Goal: Transaction & Acquisition: Purchase product/service

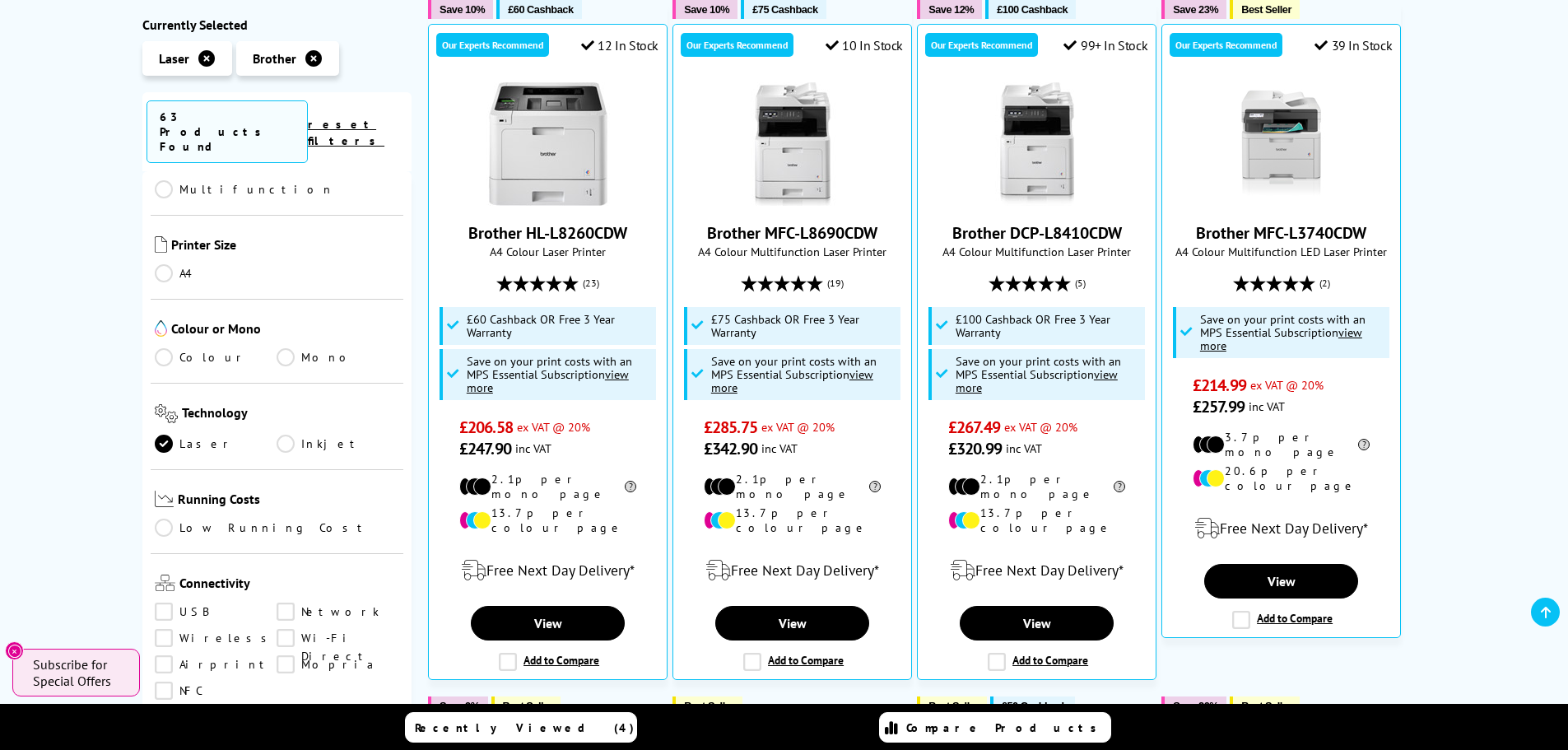
scroll to position [329, 0]
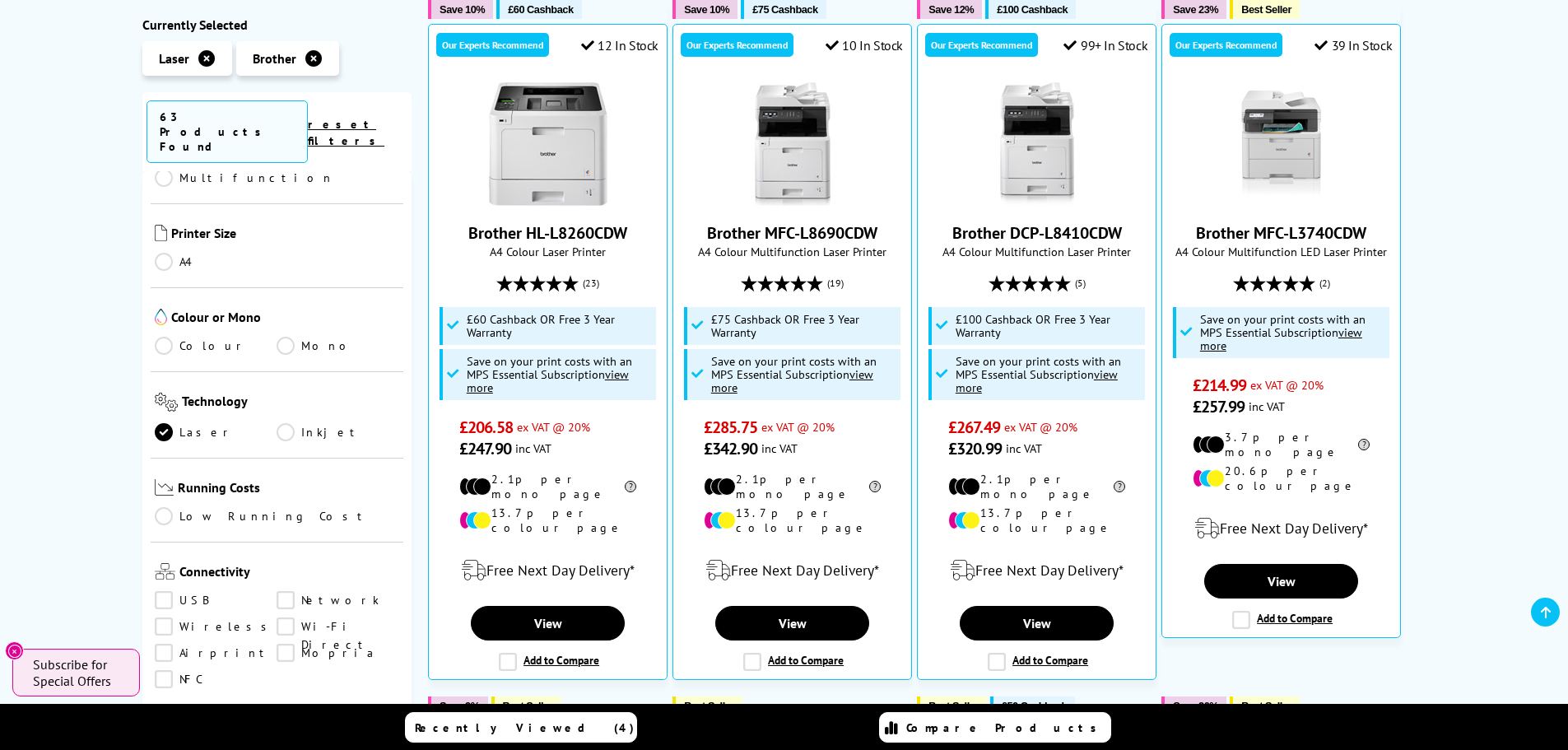
click at [167, 336] on link "Colour" at bounding box center [216, 345] width 123 height 18
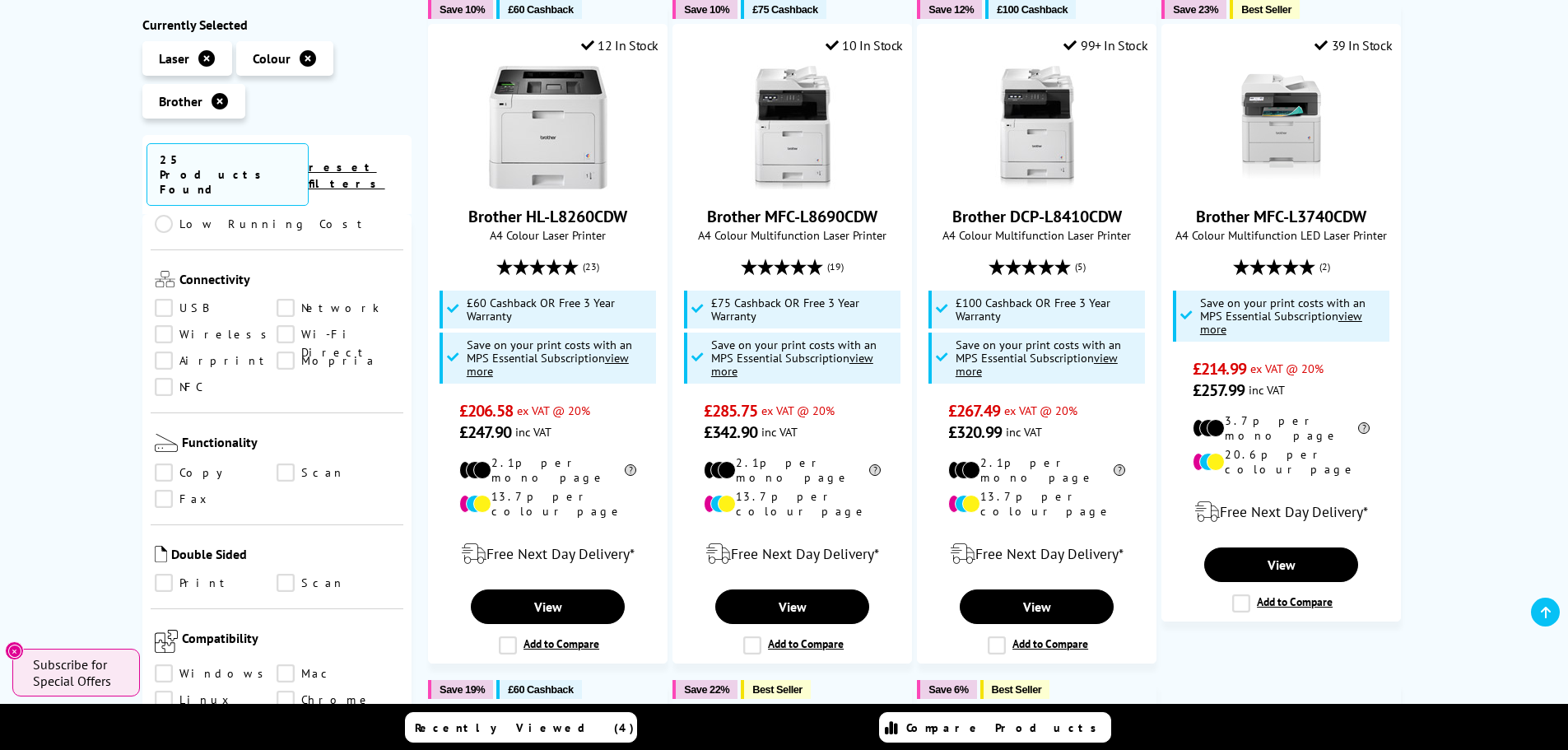
scroll to position [659, 0]
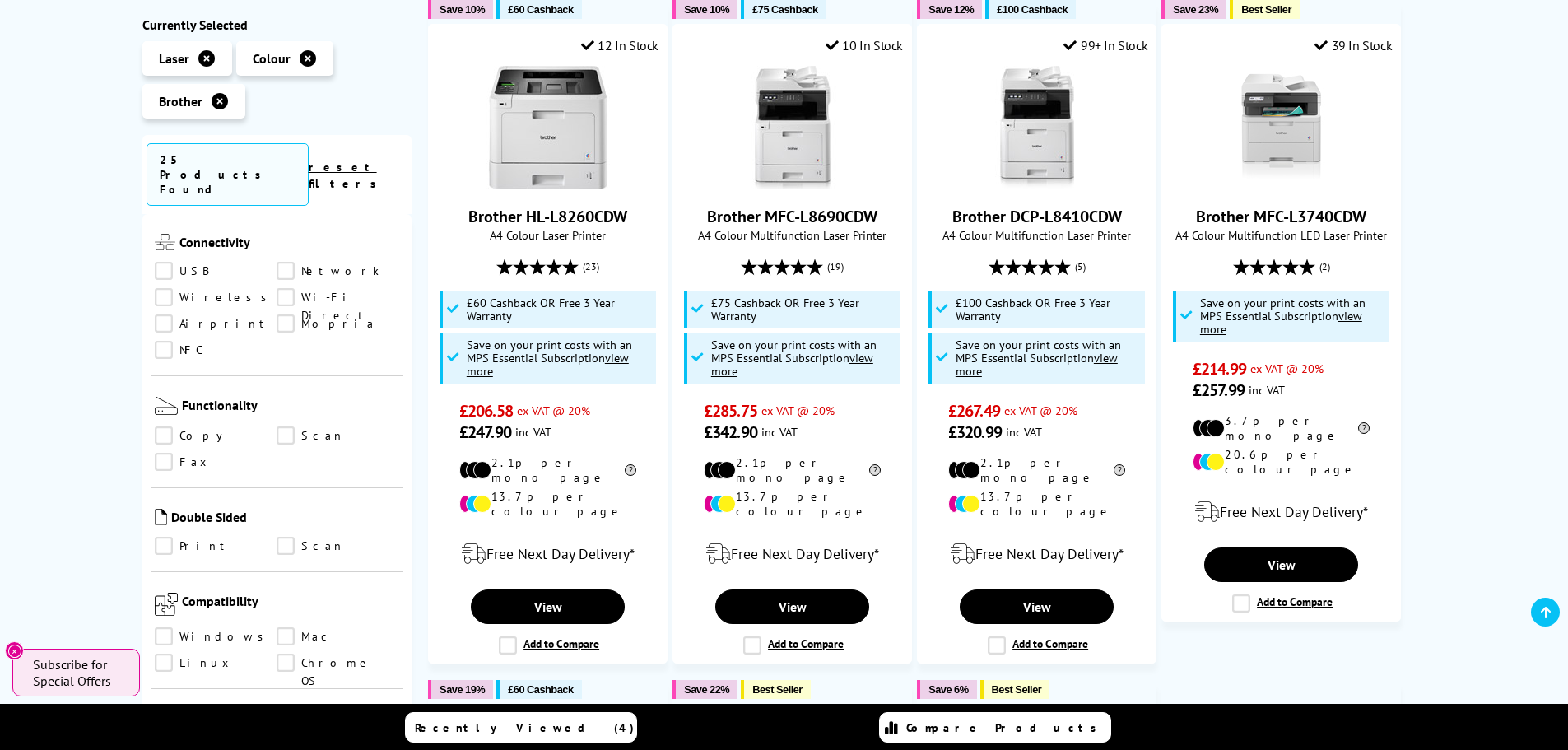
click at [165, 537] on link "Print" at bounding box center [216, 546] width 123 height 18
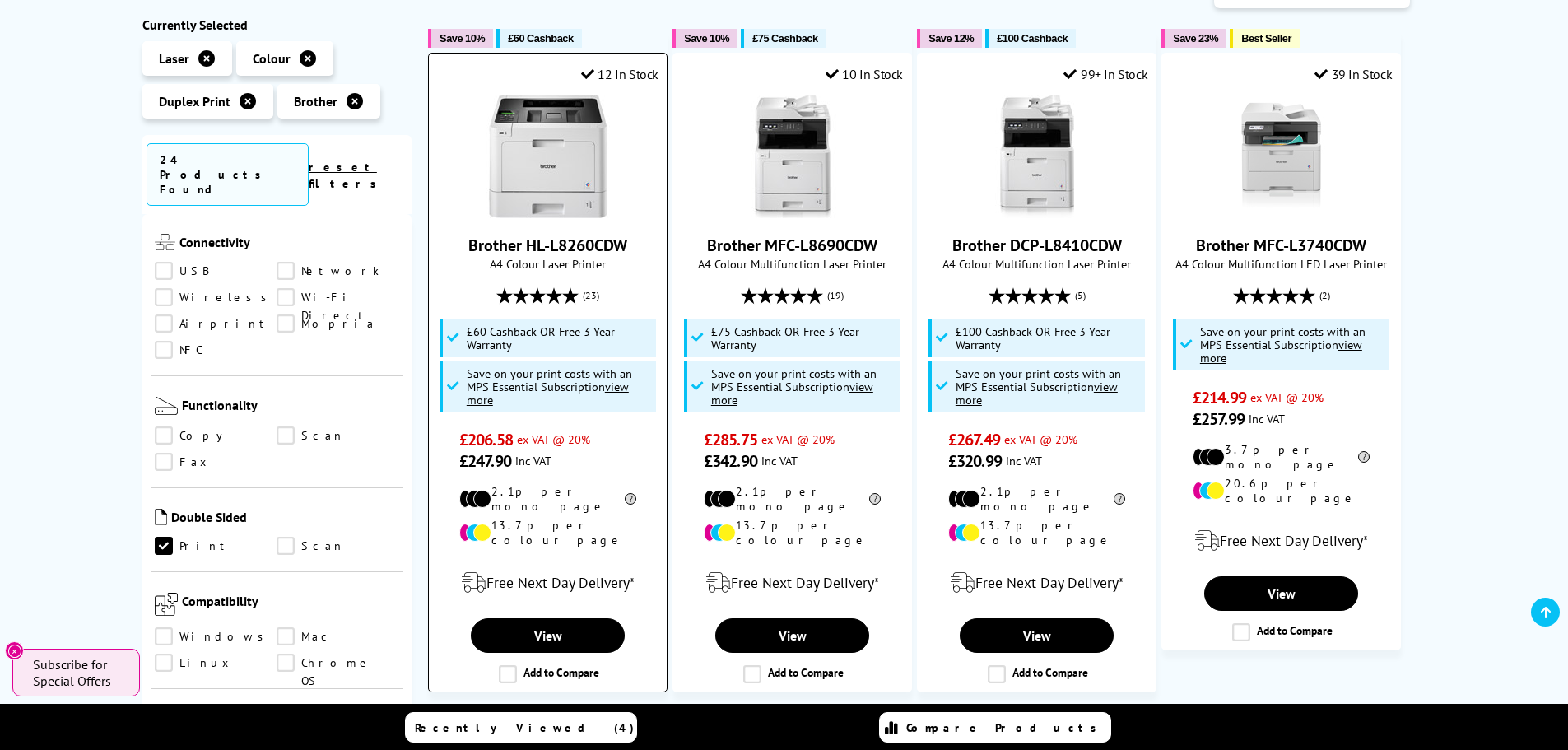
scroll to position [329, 0]
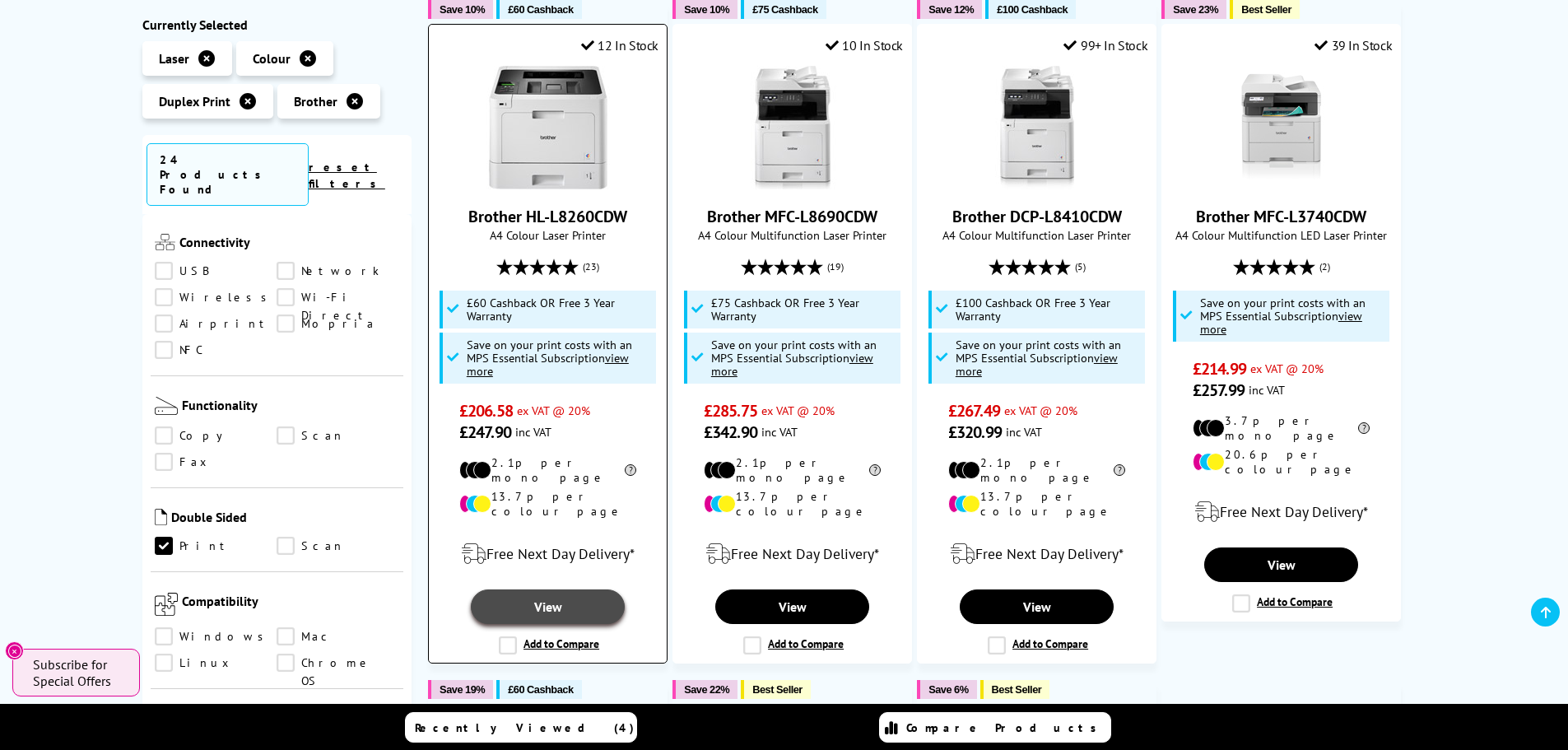
click at [570, 589] on link "View" at bounding box center [547, 607] width 153 height 35
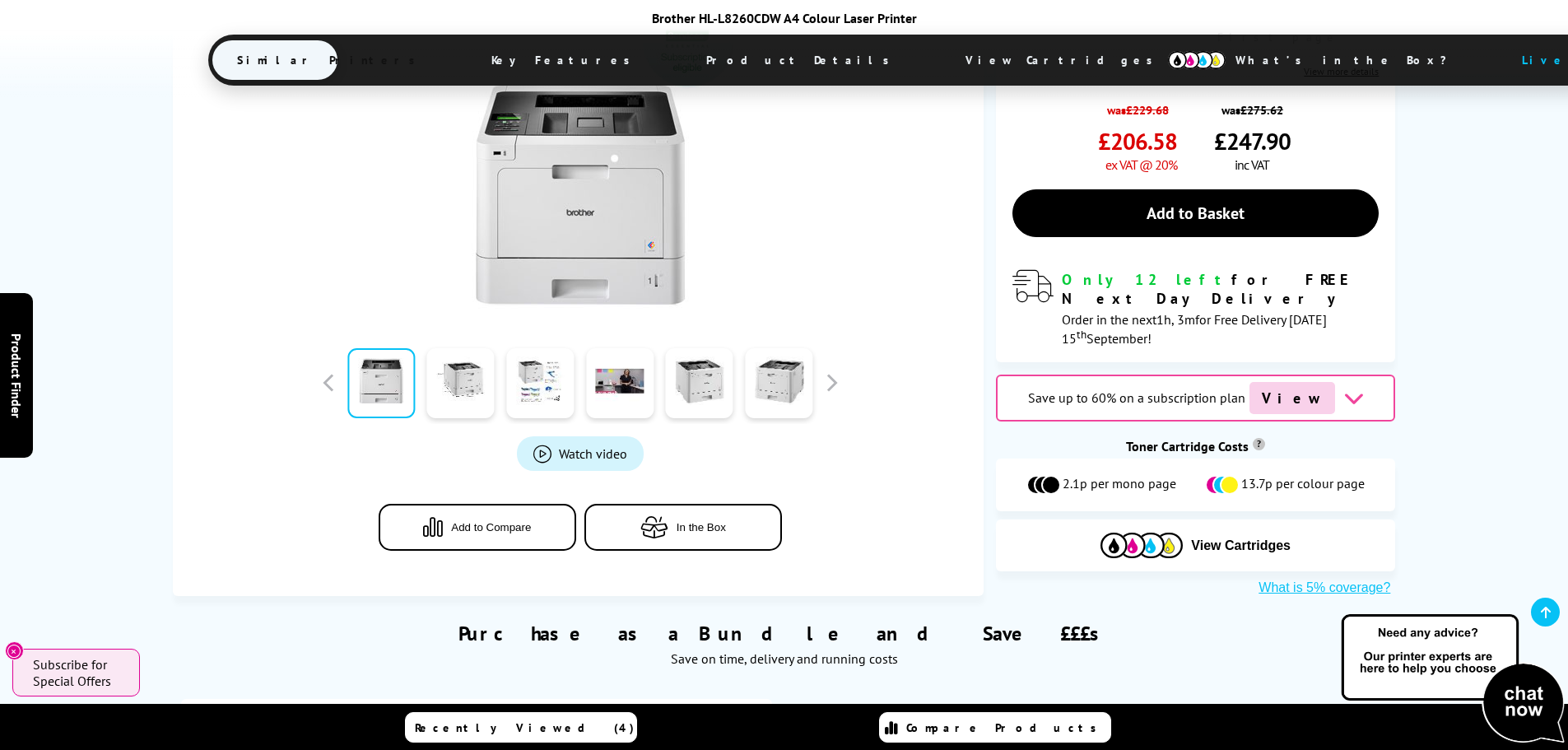
scroll to position [576, 0]
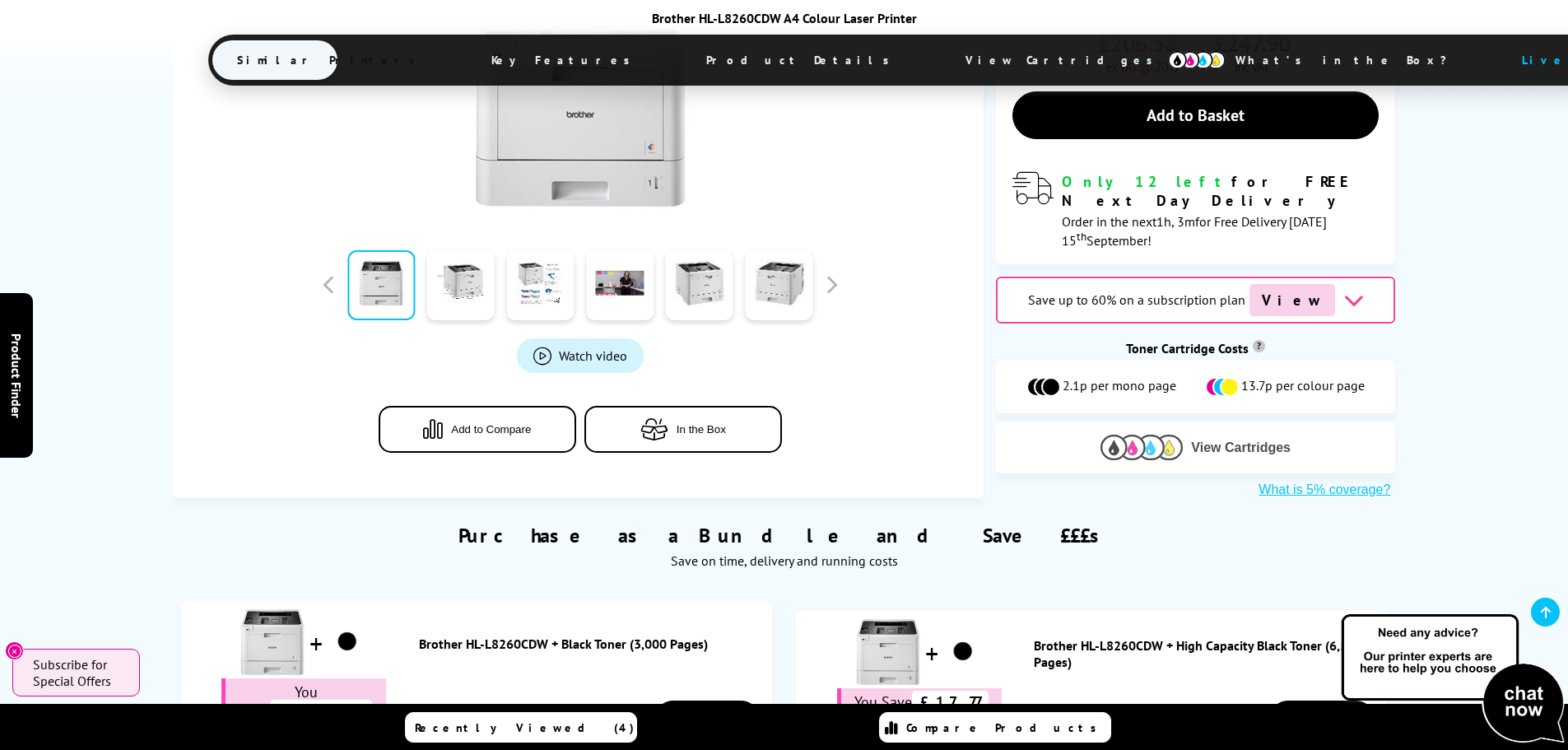
click at [1250, 440] on span "View Cartridges" at bounding box center [1241, 448] width 100 height 15
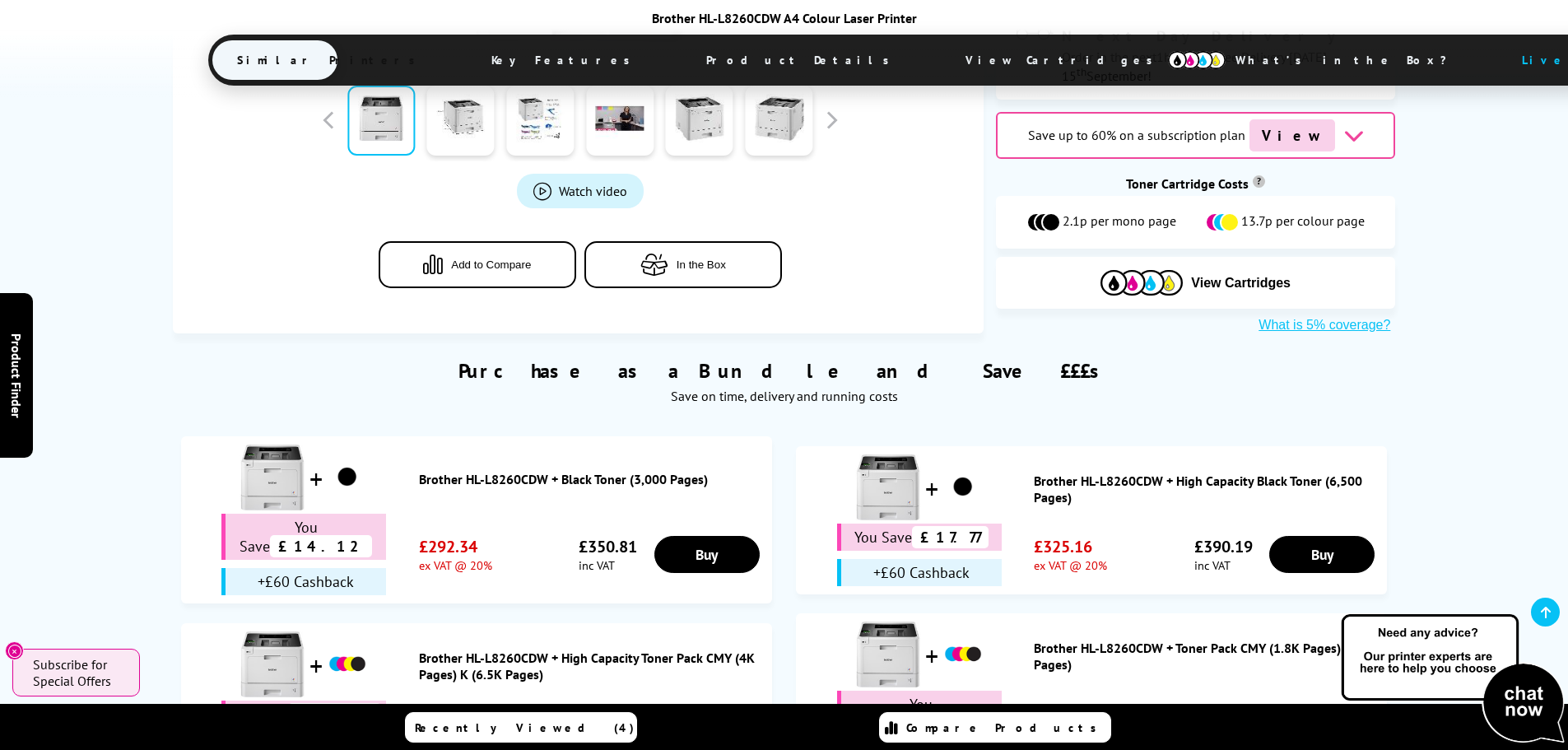
scroll to position [0, 0]
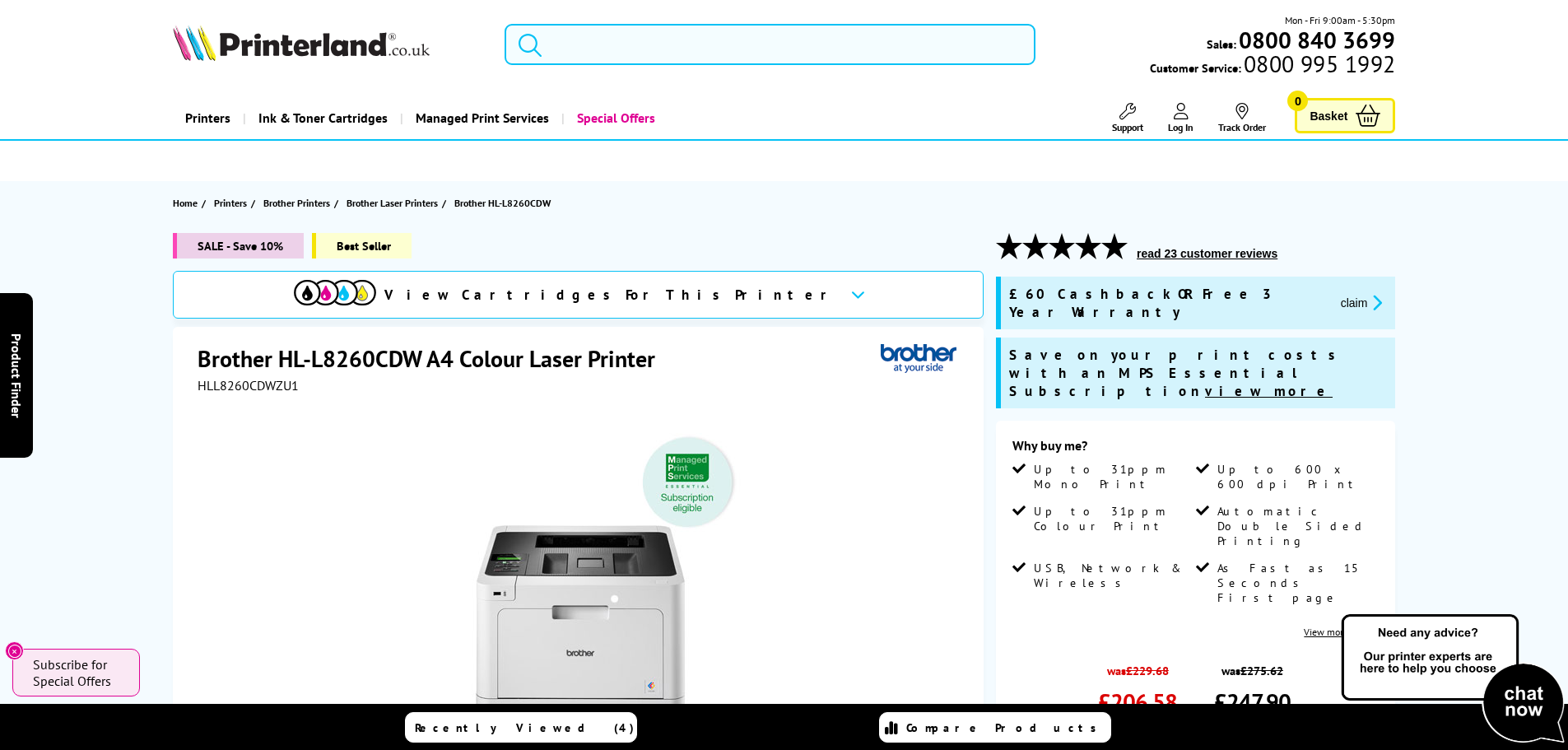
click at [600, 42] on input "search" at bounding box center [770, 45] width 531 height 41
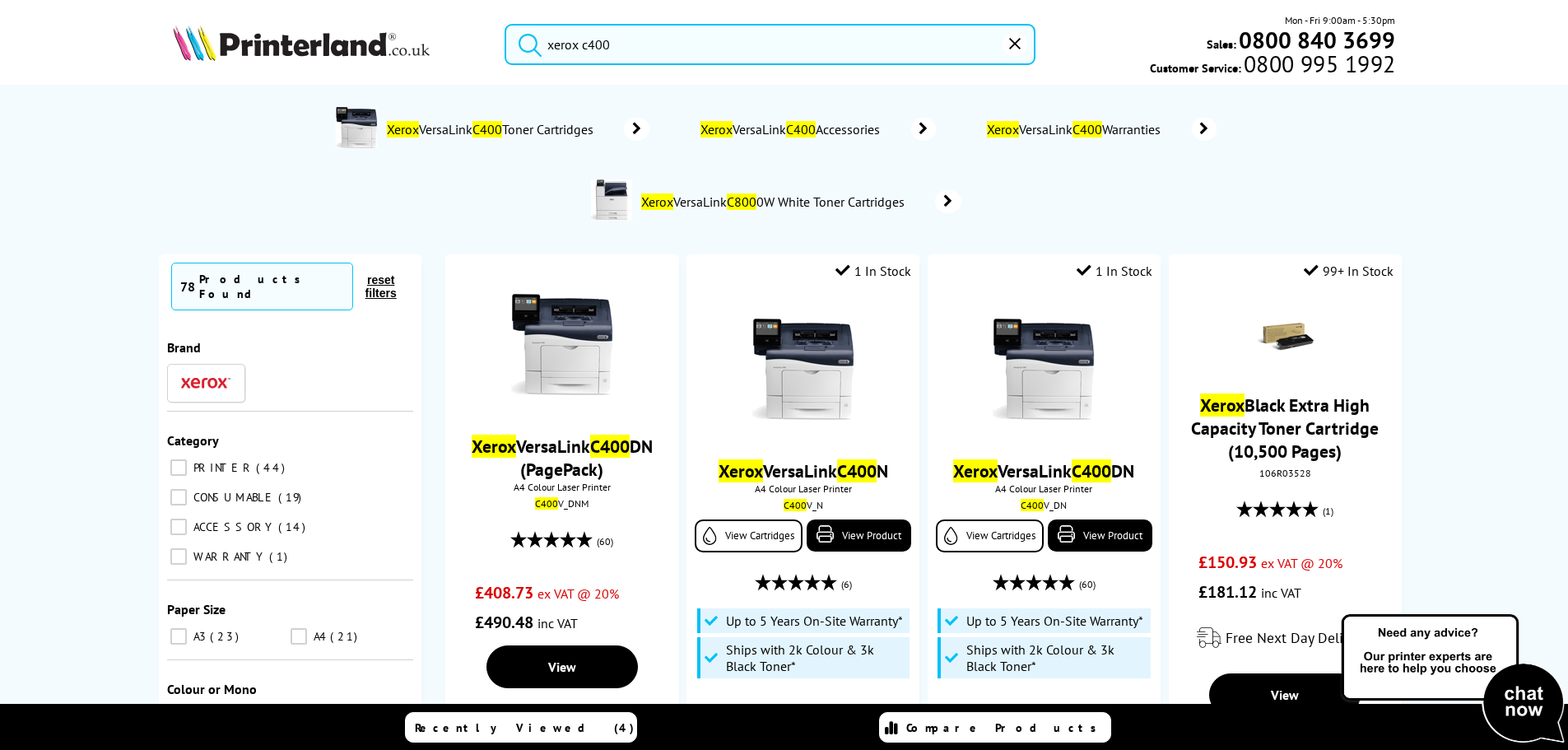
type input "xerox c400"
click at [505, 24] on button "submit" at bounding box center [526, 42] width 41 height 36
click at [340, 49] on img at bounding box center [302, 43] width 257 height 36
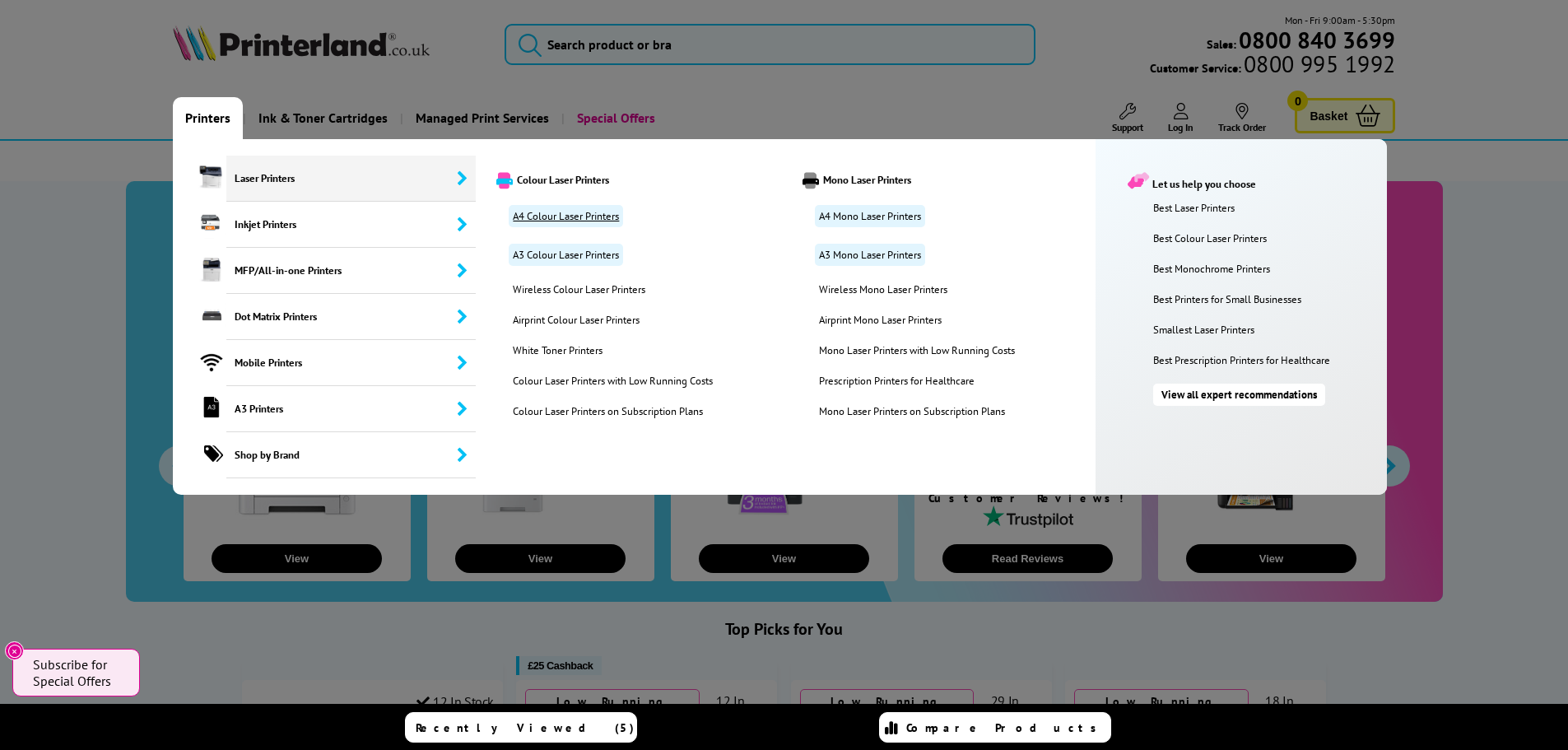
click at [554, 214] on link "A4 Colour Laser Printers" at bounding box center [566, 216] width 115 height 22
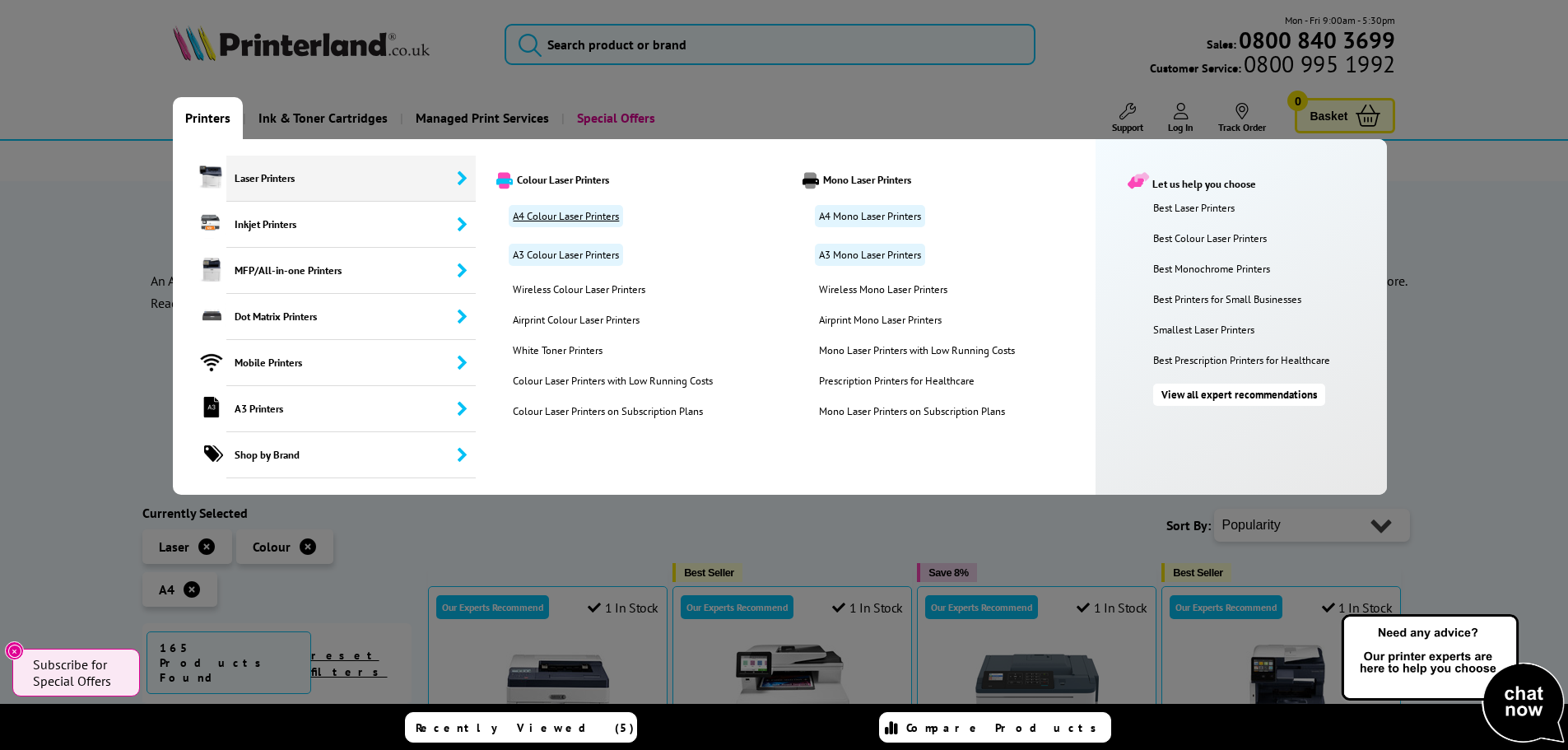
click at [543, 219] on link "A4 Colour Laser Printers" at bounding box center [566, 216] width 115 height 22
click at [542, 251] on link "A3 Colour Laser Printers" at bounding box center [566, 255] width 115 height 22
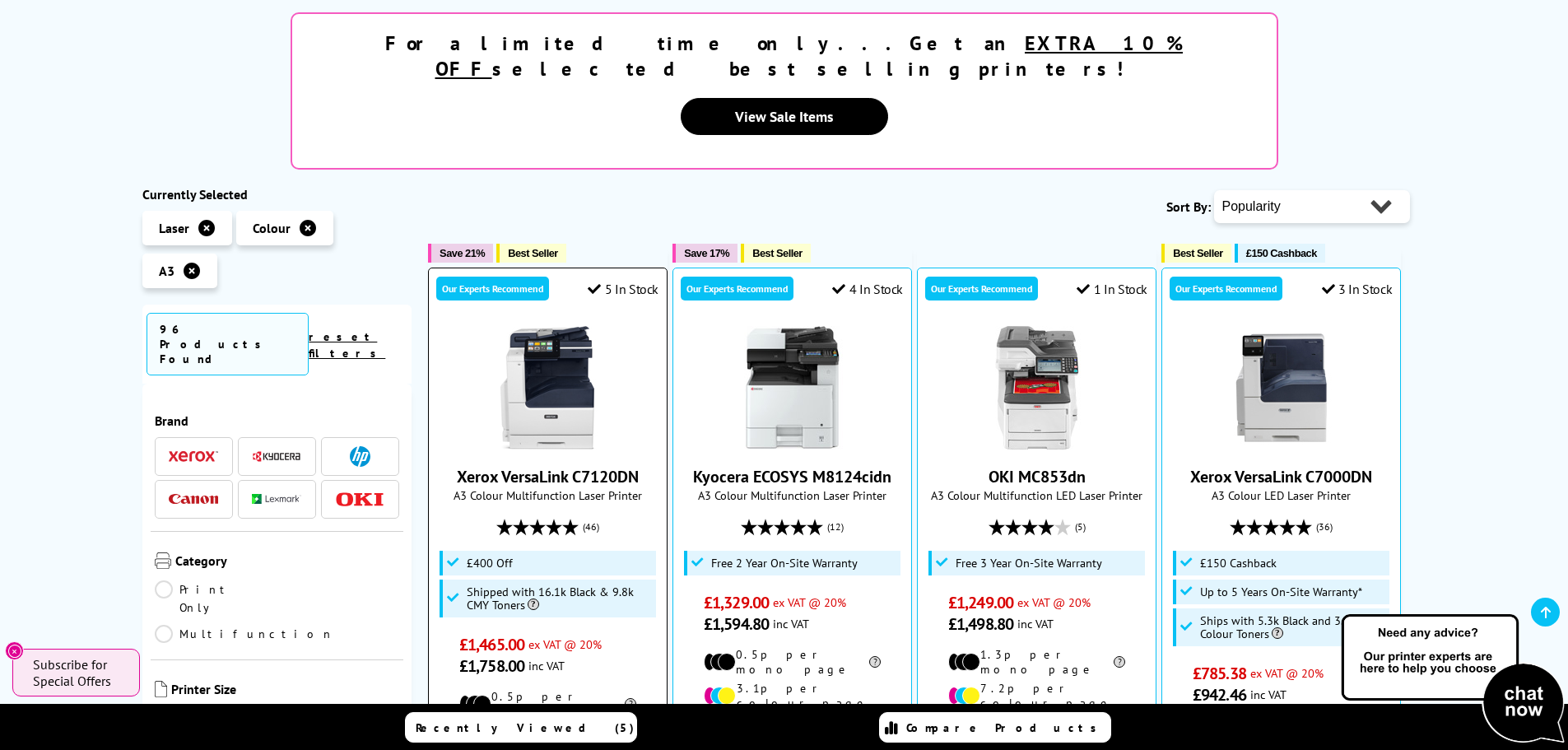
scroll to position [494, 0]
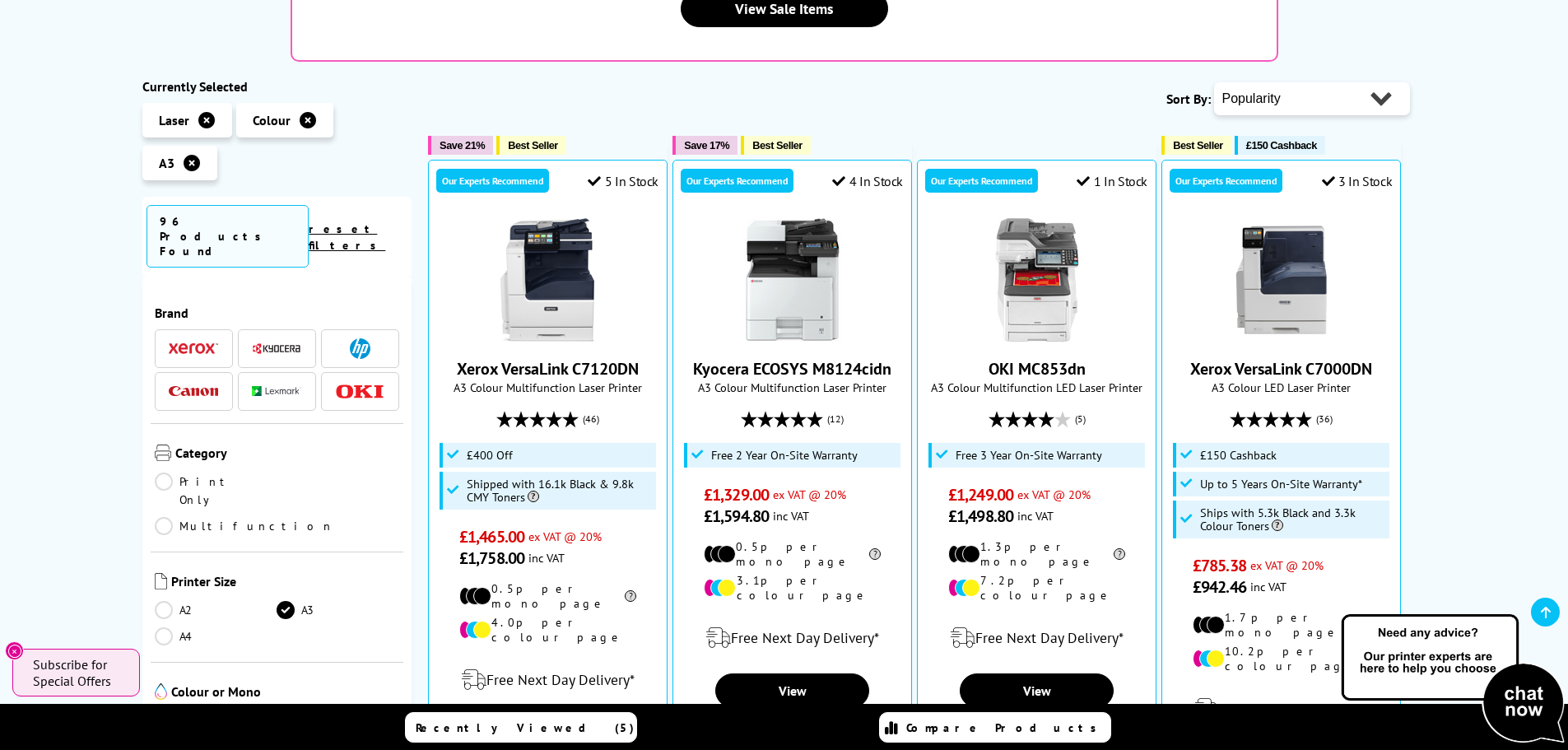
click at [172, 472] on link "Print Only" at bounding box center [216, 490] width 123 height 36
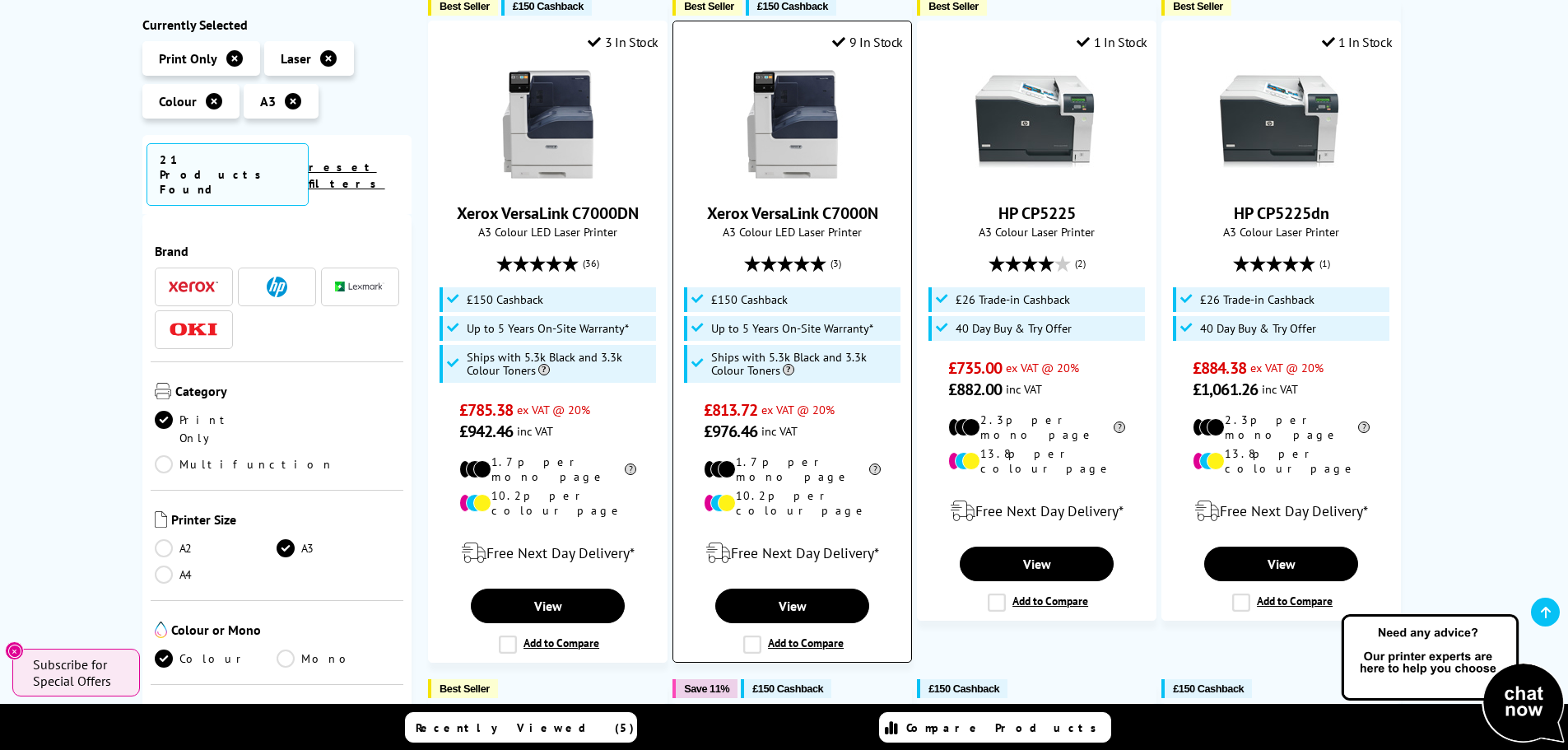
scroll to position [82, 0]
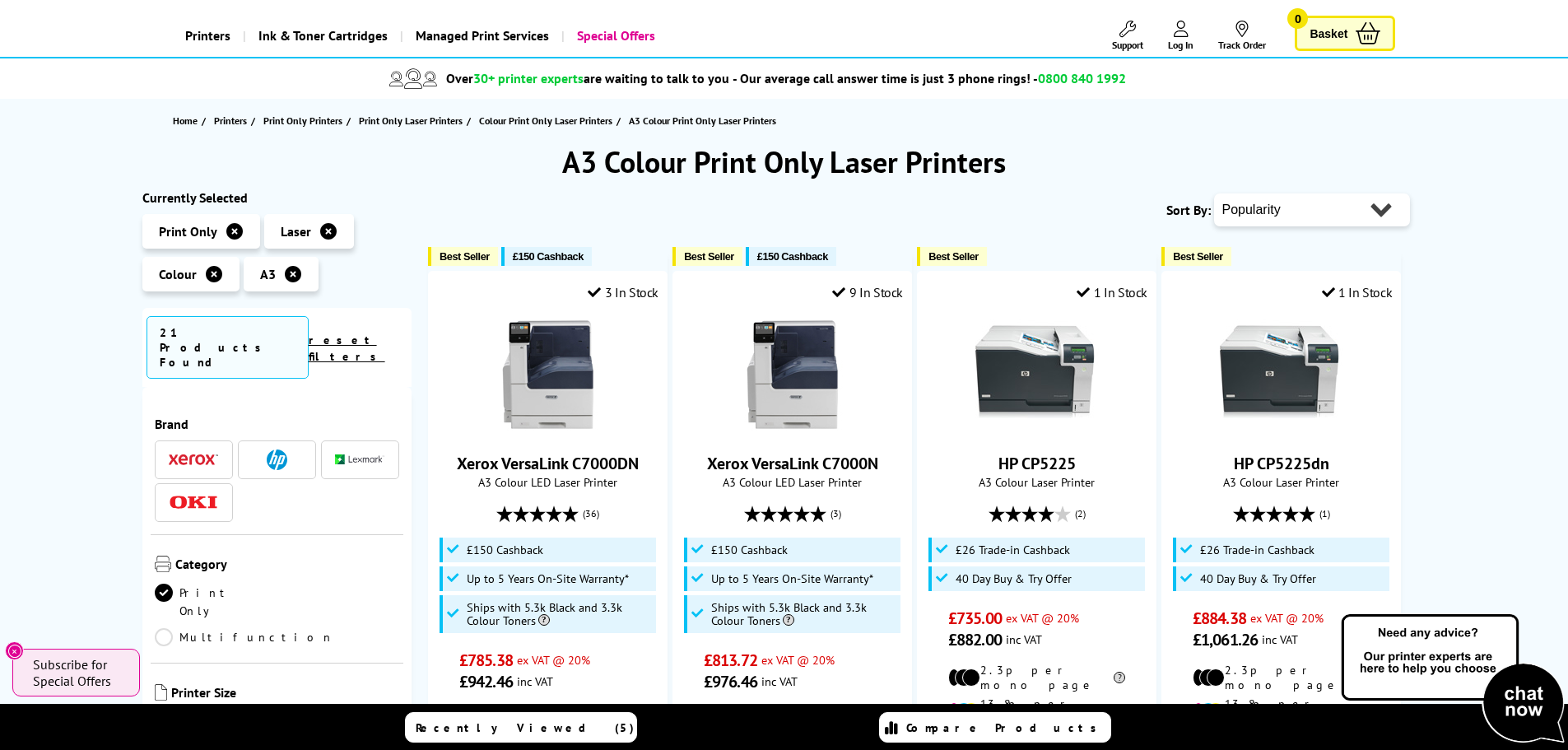
click at [1329, 209] on select "Popularity Rating Price - Low to High Price - High to Low Running Costs - Low t…" at bounding box center [1312, 210] width 196 height 33
select select "Price Ascending"
click at [1214, 194] on select "Popularity Rating Price - Low to High Price - High to Low Running Costs - Low t…" at bounding box center [1312, 210] width 196 height 33
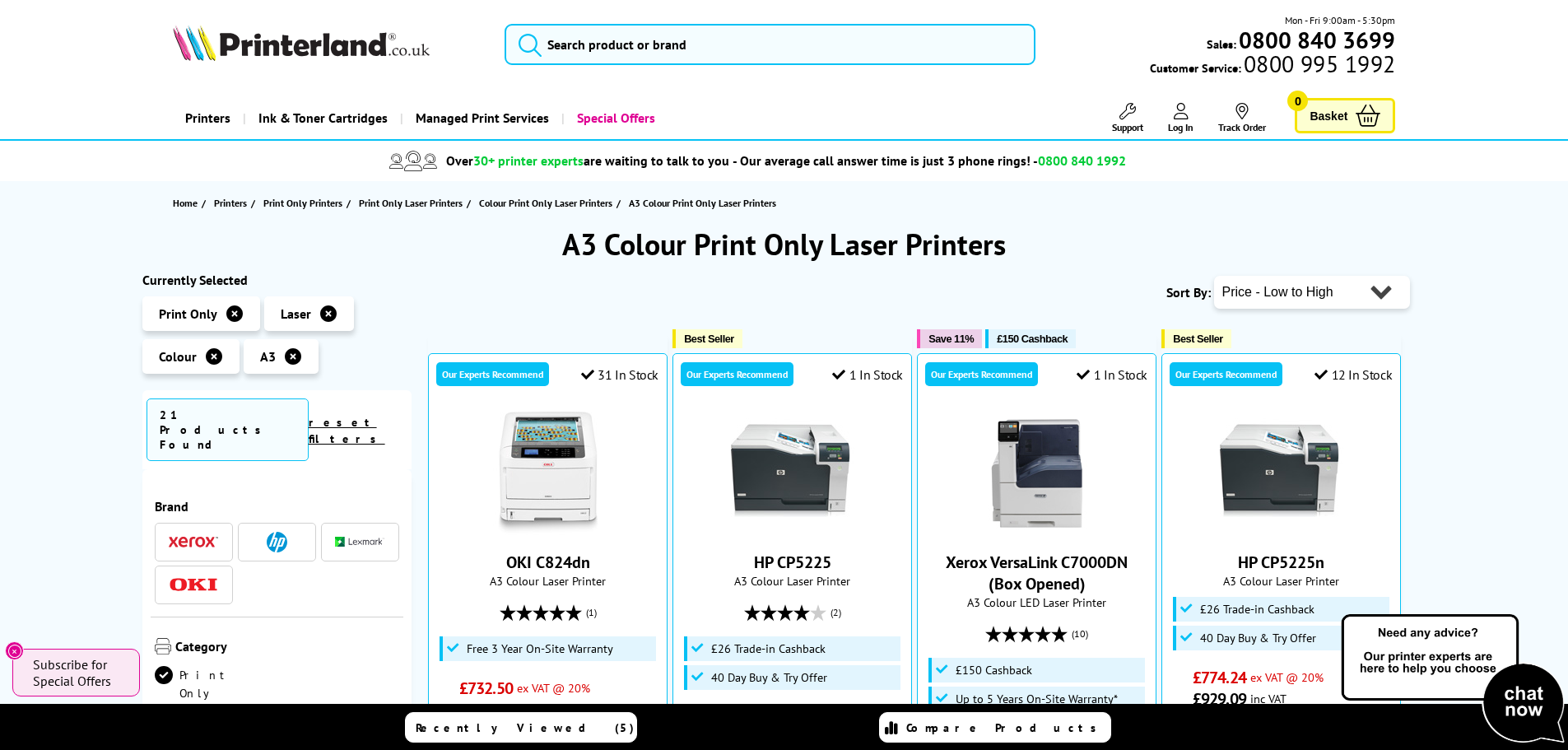
click at [284, 357] on icon at bounding box center [293, 356] width 16 height 16
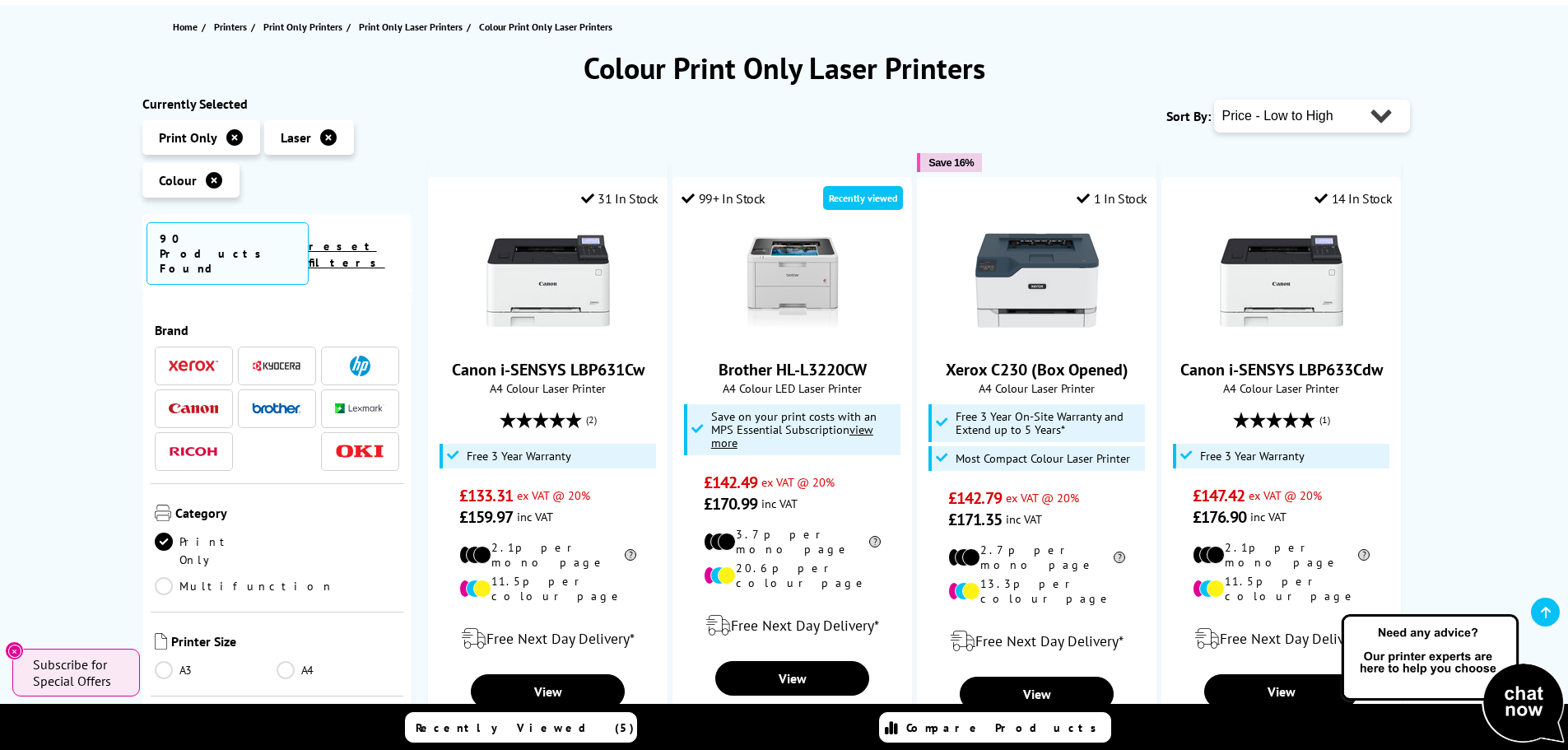
scroll to position [247, 0]
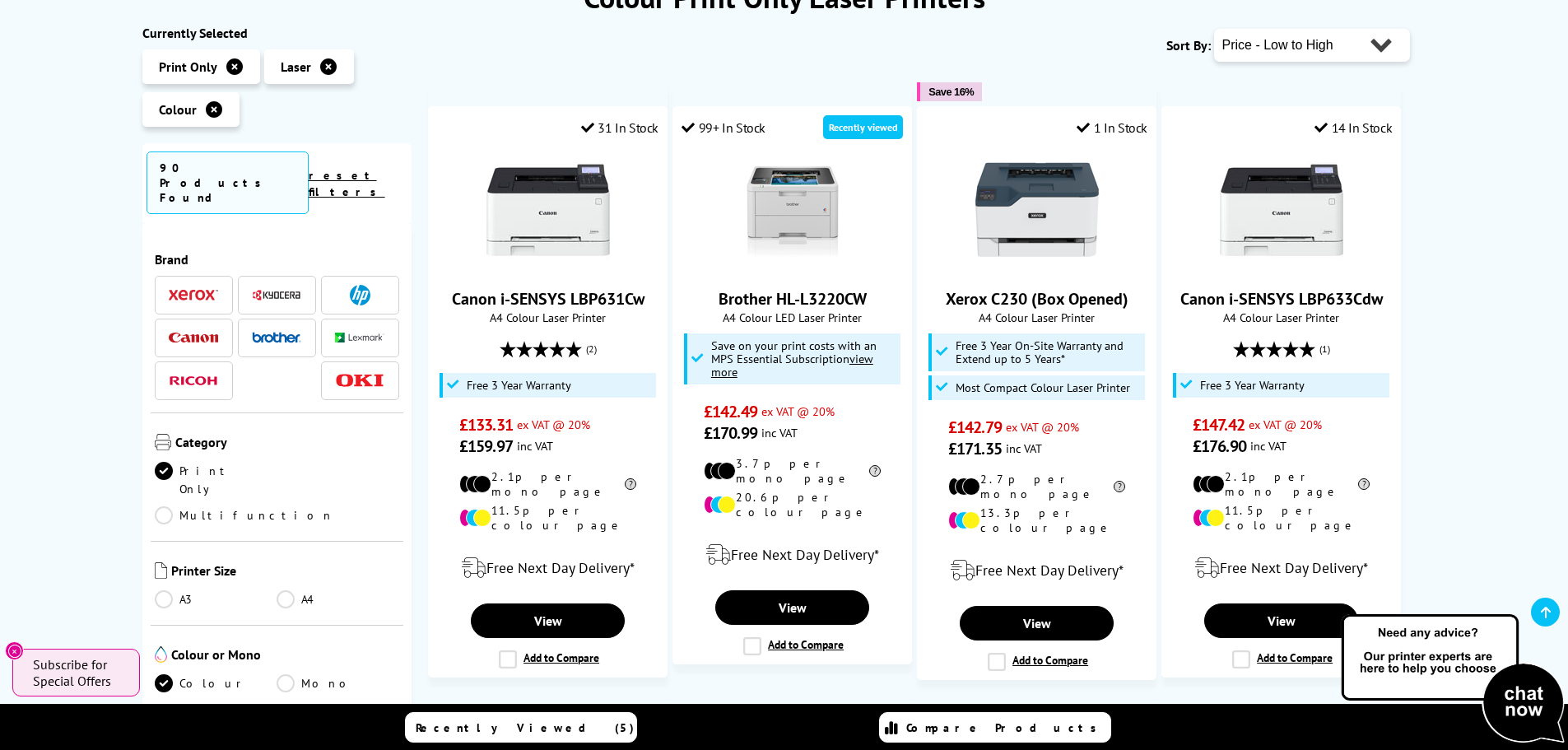
click at [195, 288] on img at bounding box center [194, 294] width 49 height 12
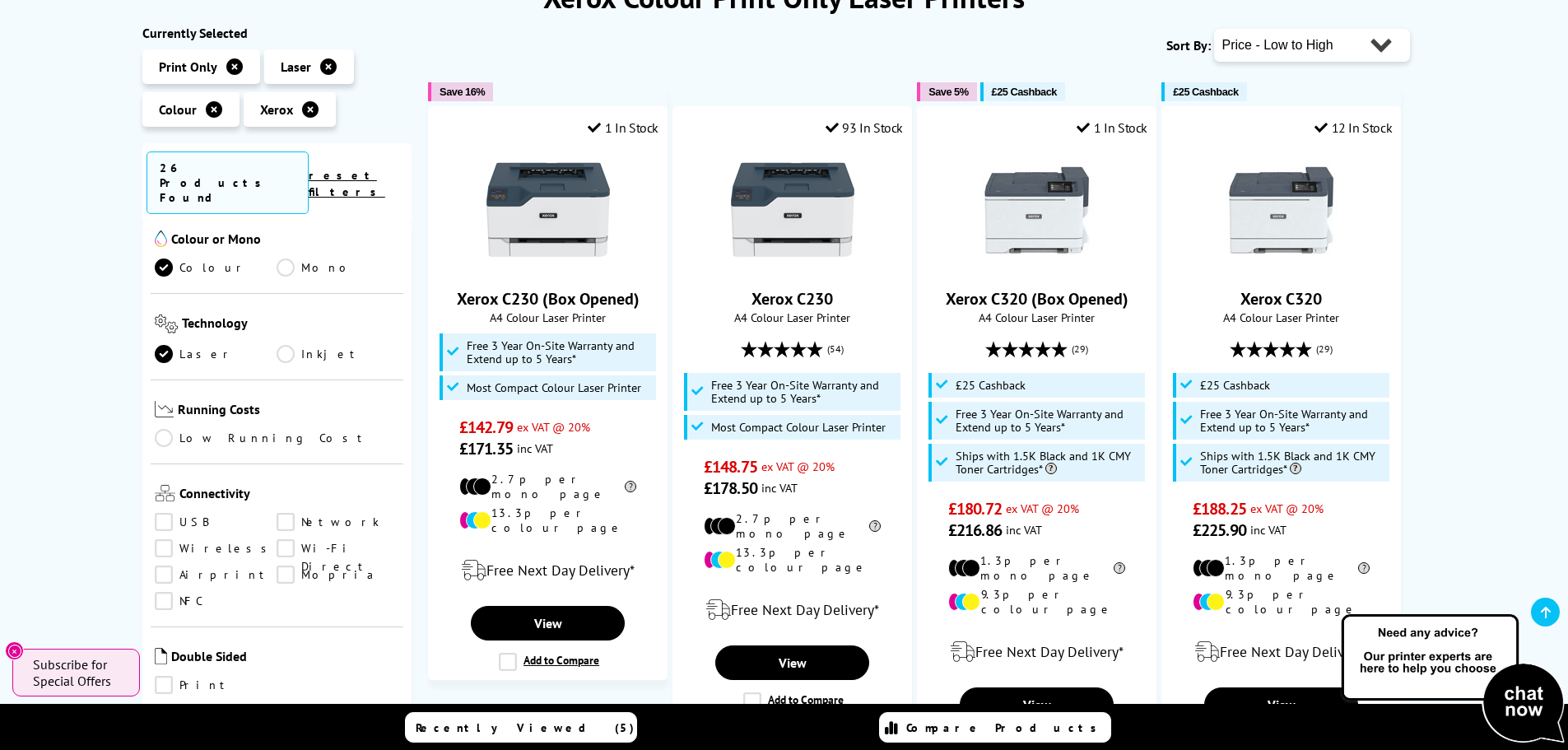
scroll to position [576, 0]
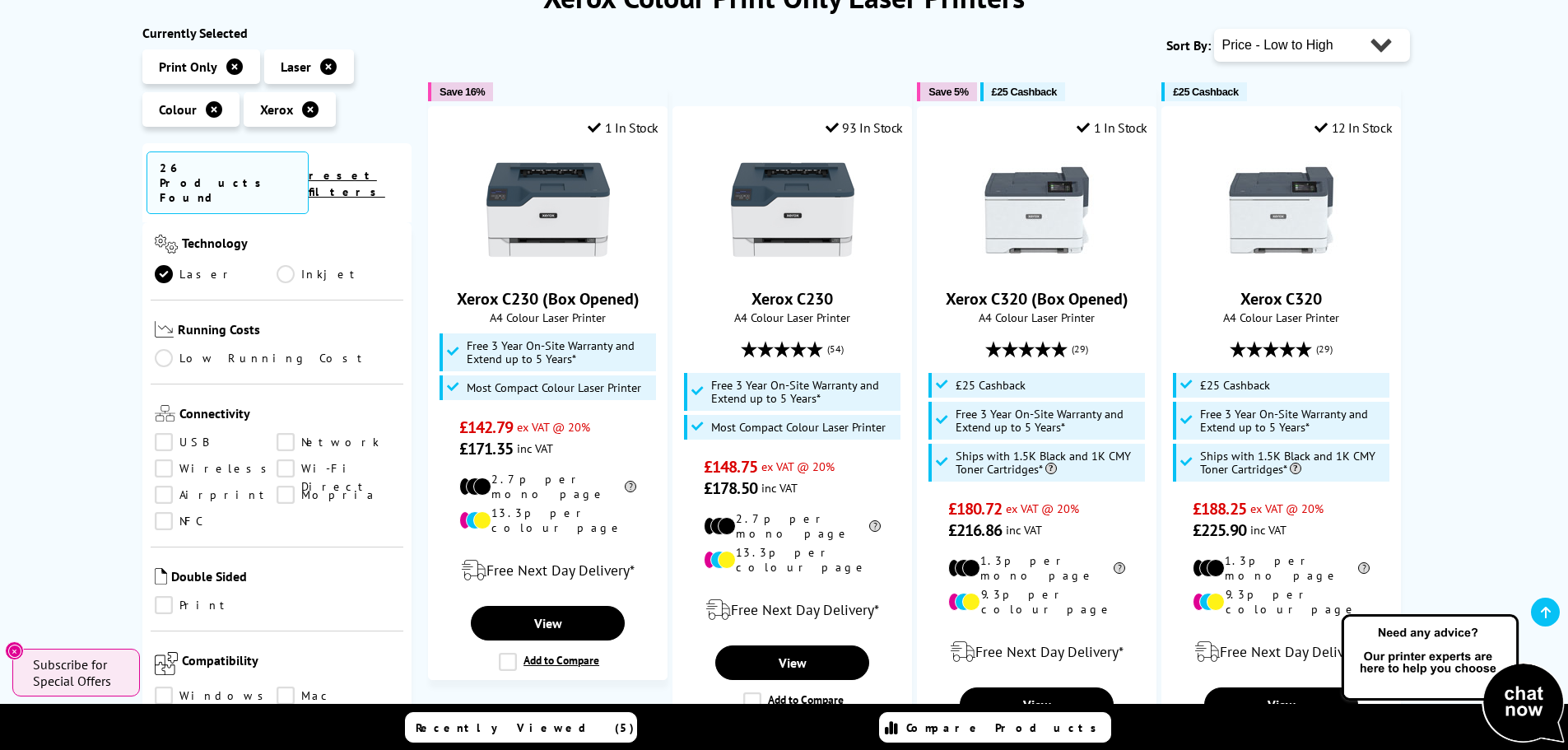
click at [162, 596] on link "Print" at bounding box center [216, 605] width 123 height 18
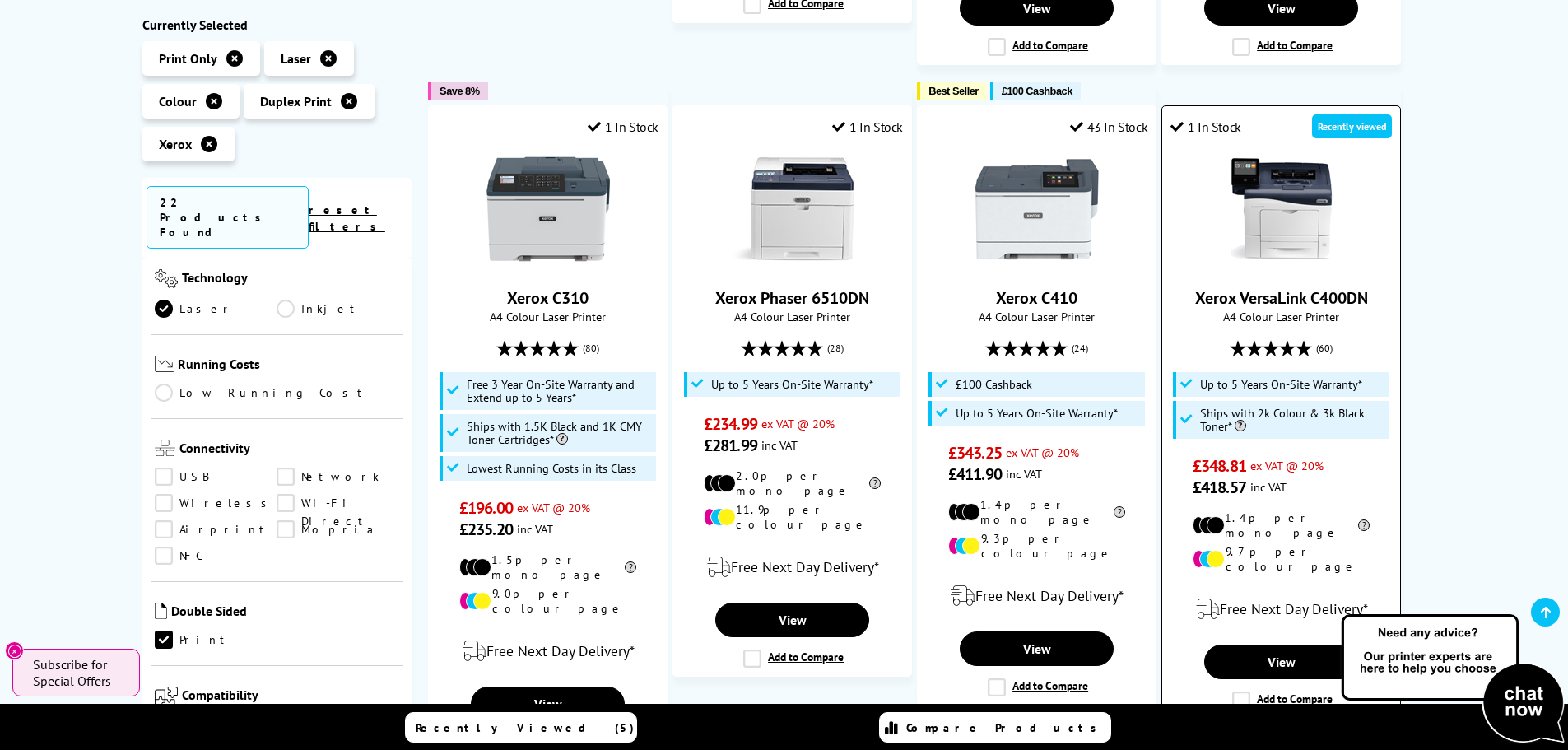
scroll to position [905, 0]
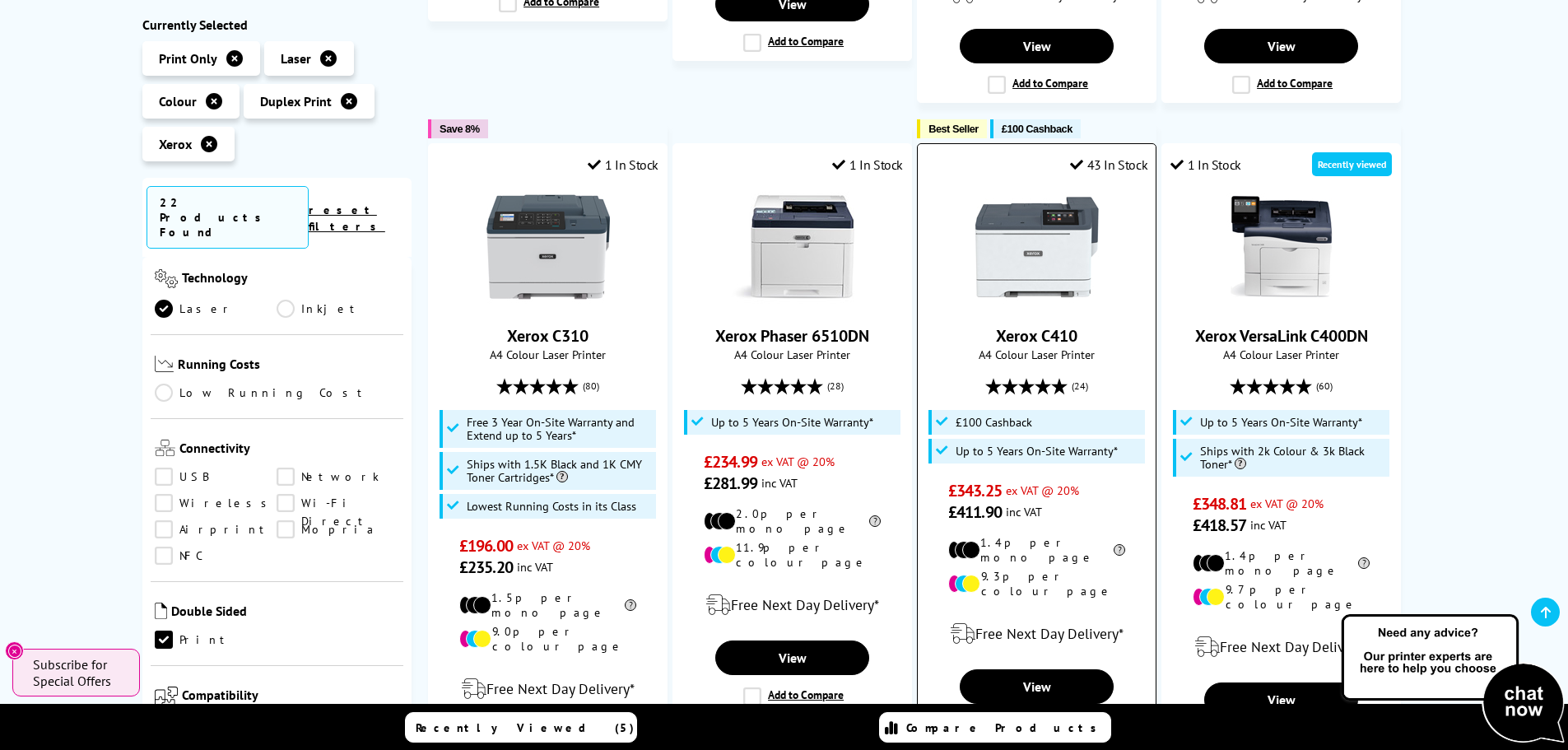
click at [1056, 240] on img at bounding box center [1037, 247] width 124 height 124
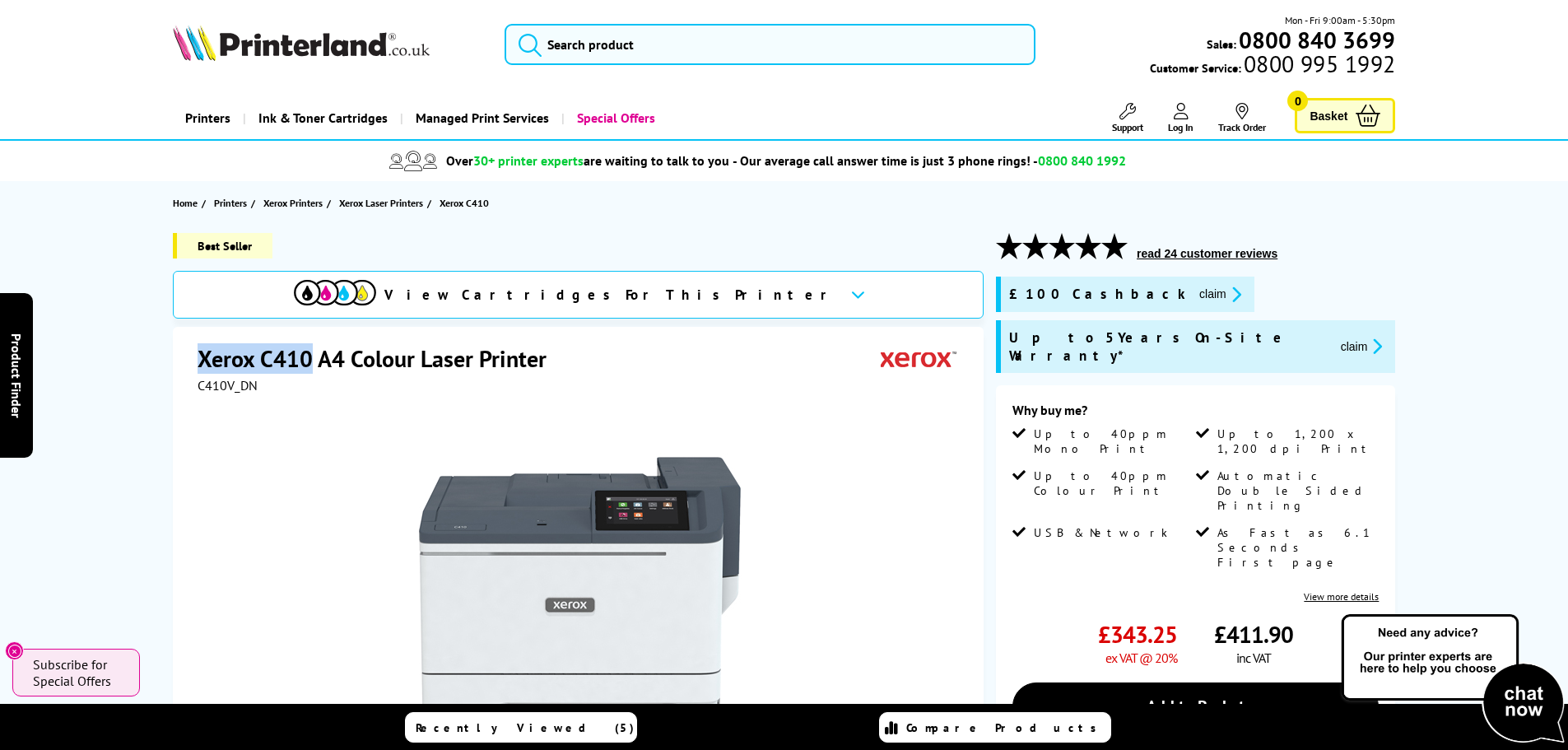
drag, startPoint x: 202, startPoint y: 354, endPoint x: 308, endPoint y: 347, distance: 106.2
click at [307, 348] on h1 "Xerox C410 A4 Colour Laser Printer" at bounding box center [380, 358] width 365 height 30
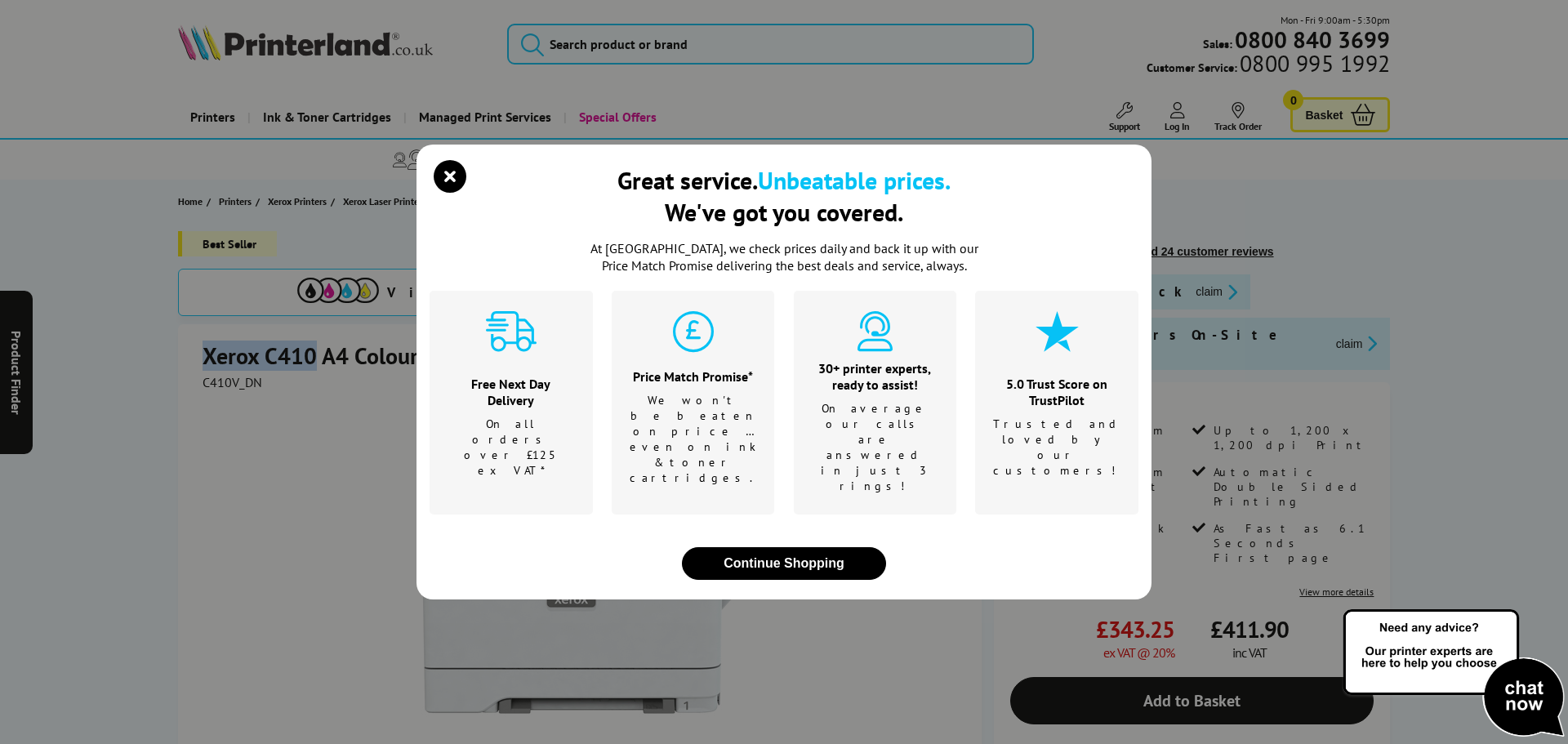
click at [456, 193] on icon "close modal" at bounding box center [450, 177] width 33 height 33
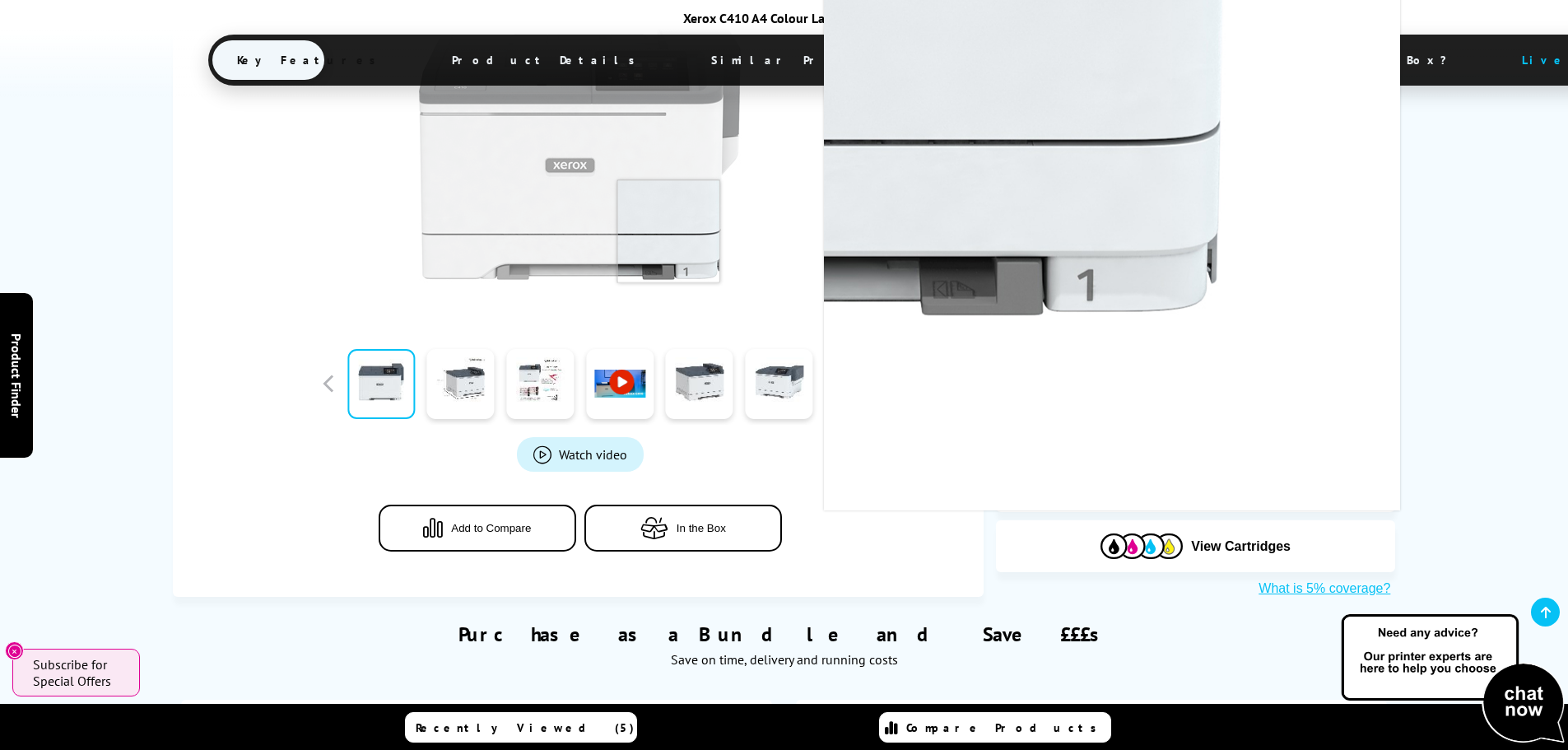
scroll to position [494, 0]
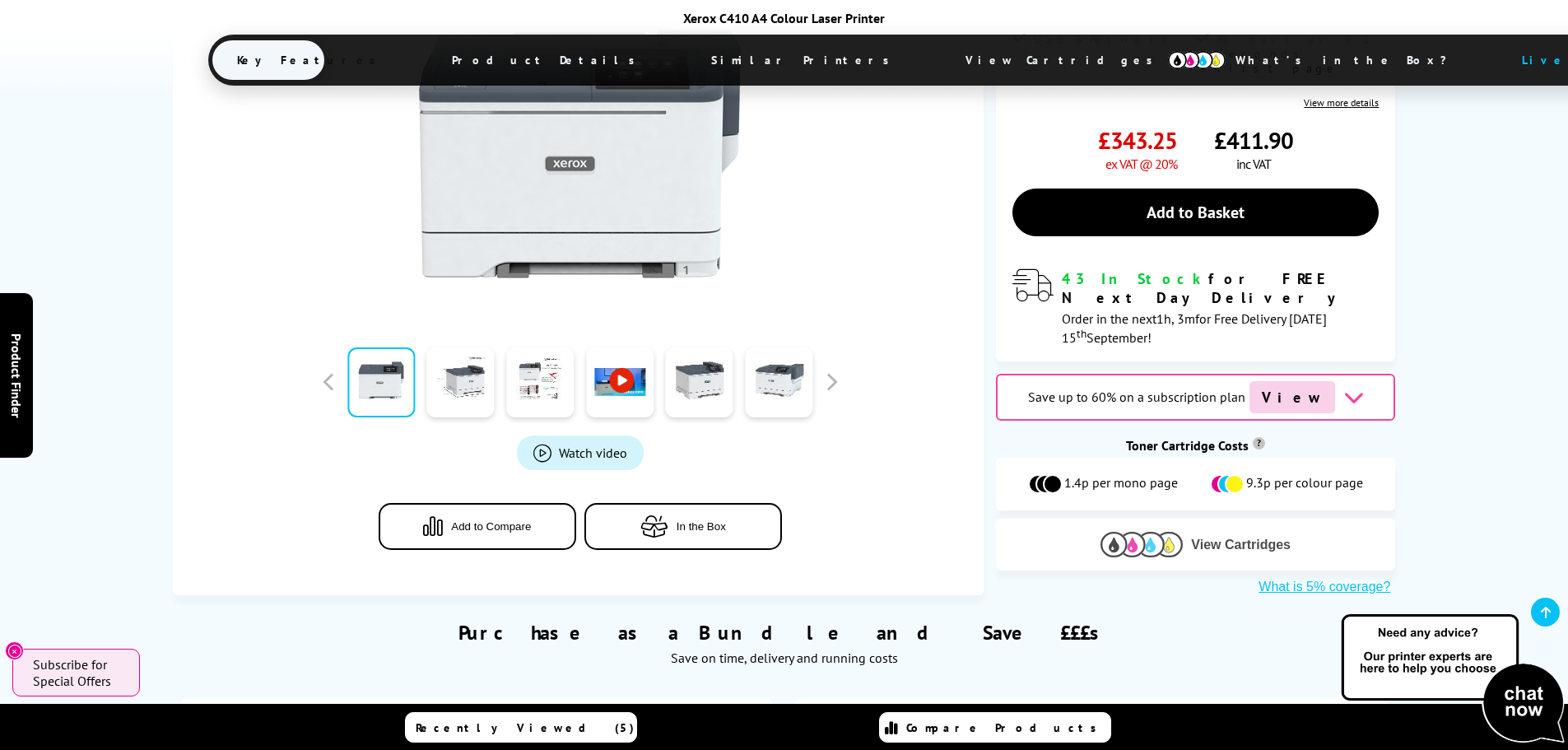
click at [1222, 537] on span "View Cartridges" at bounding box center [1241, 545] width 100 height 15
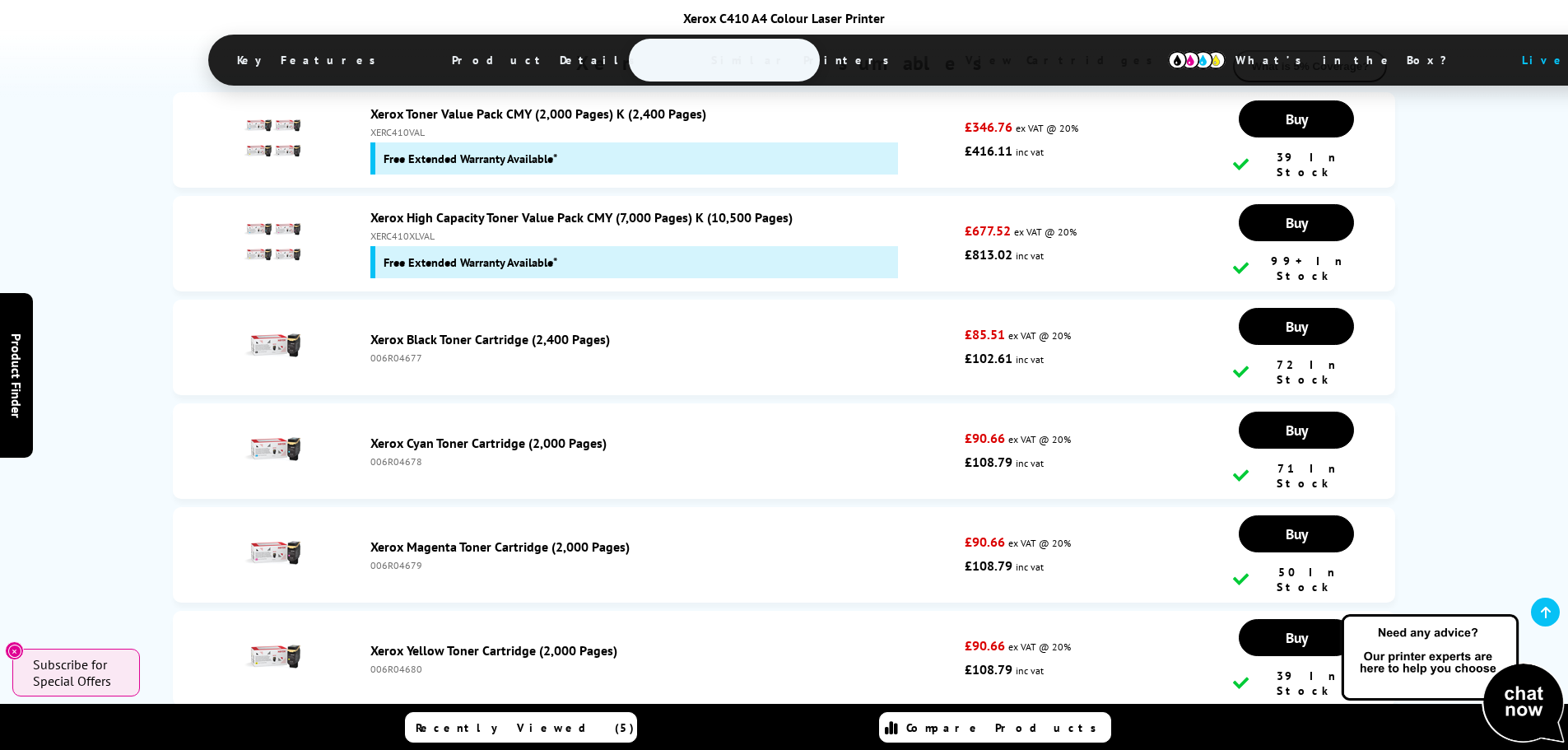
scroll to position [6254, 0]
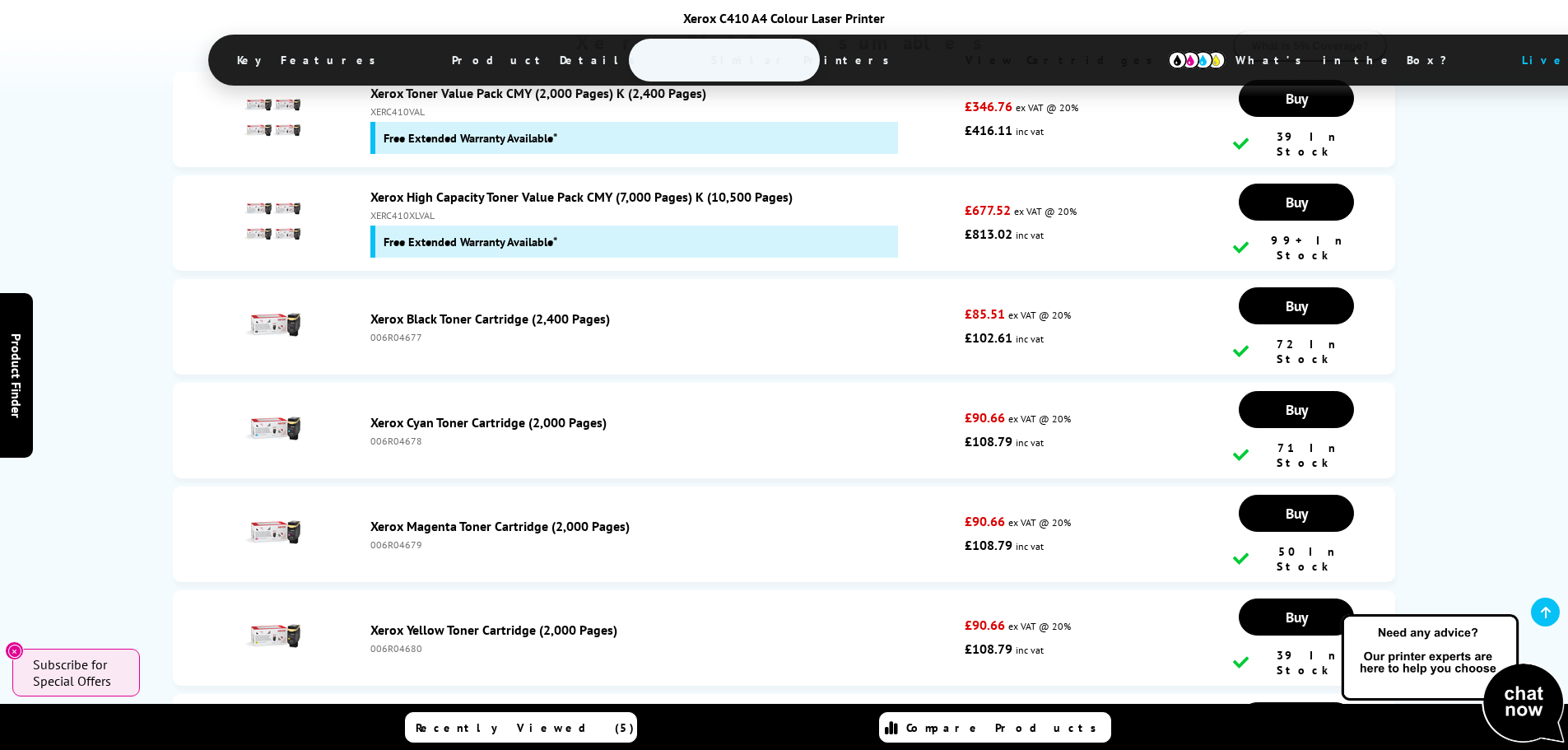
click at [391, 746] on div "006R04685" at bounding box center [664, 752] width 587 height 12
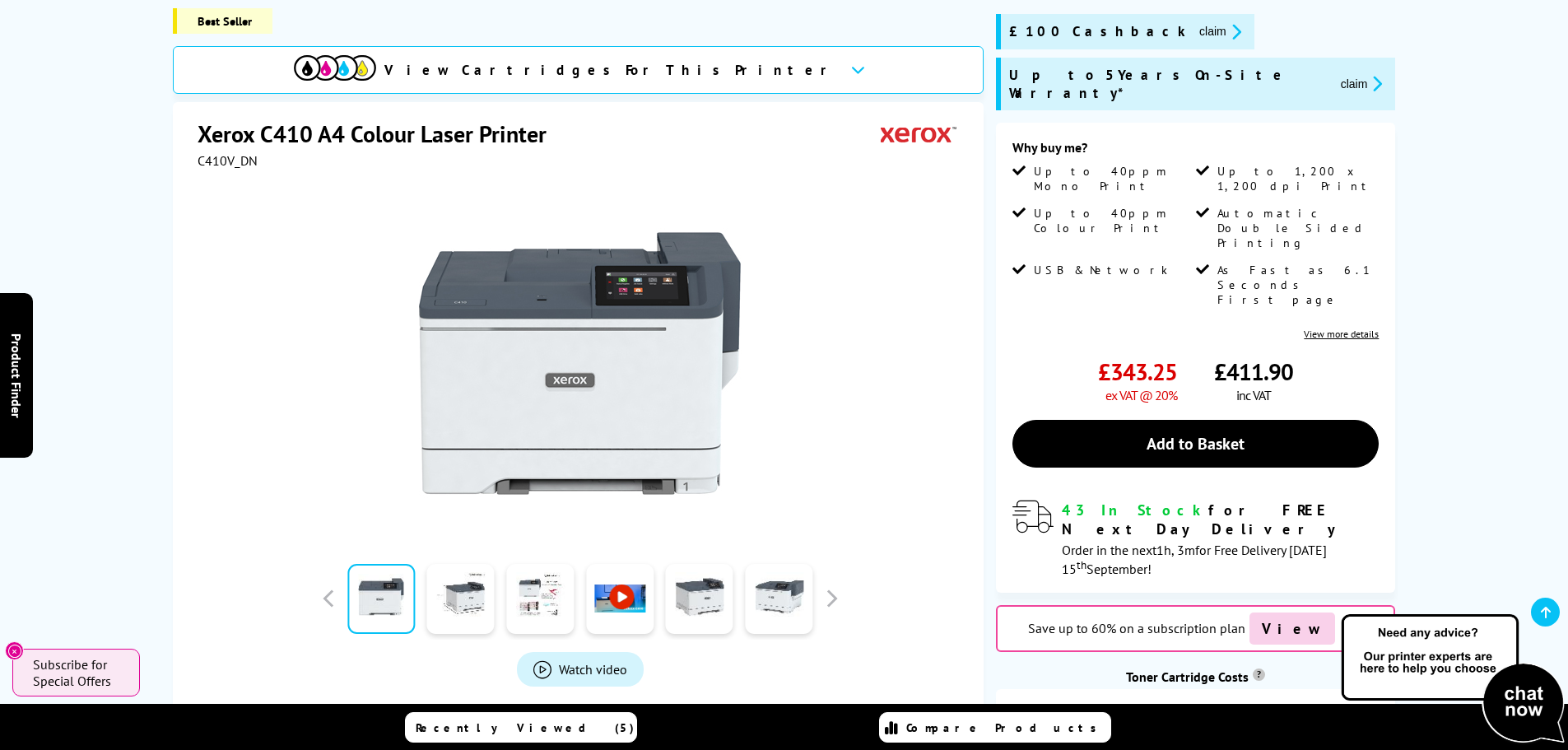
scroll to position [0, 0]
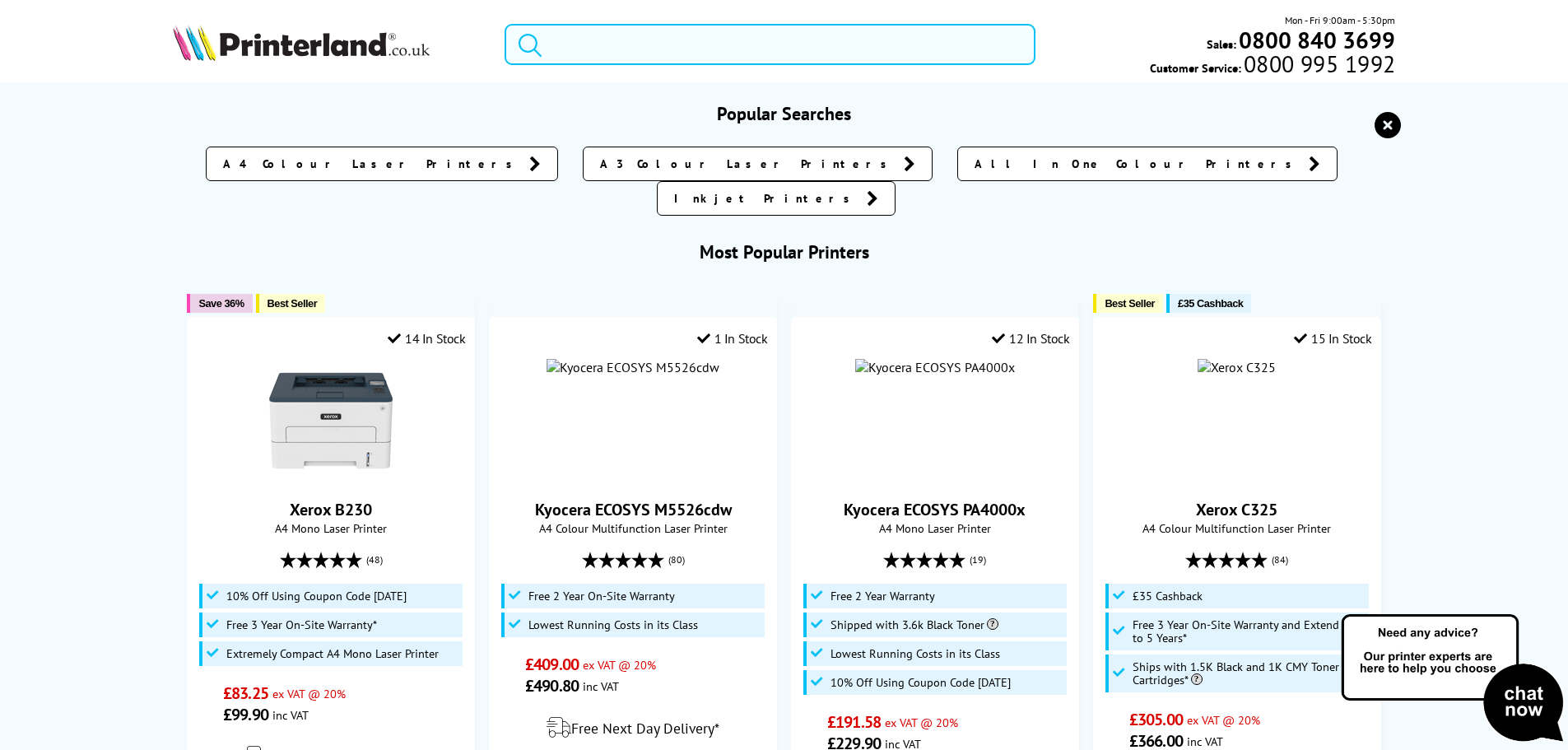
click at [623, 34] on input "search" at bounding box center [770, 45] width 531 height 41
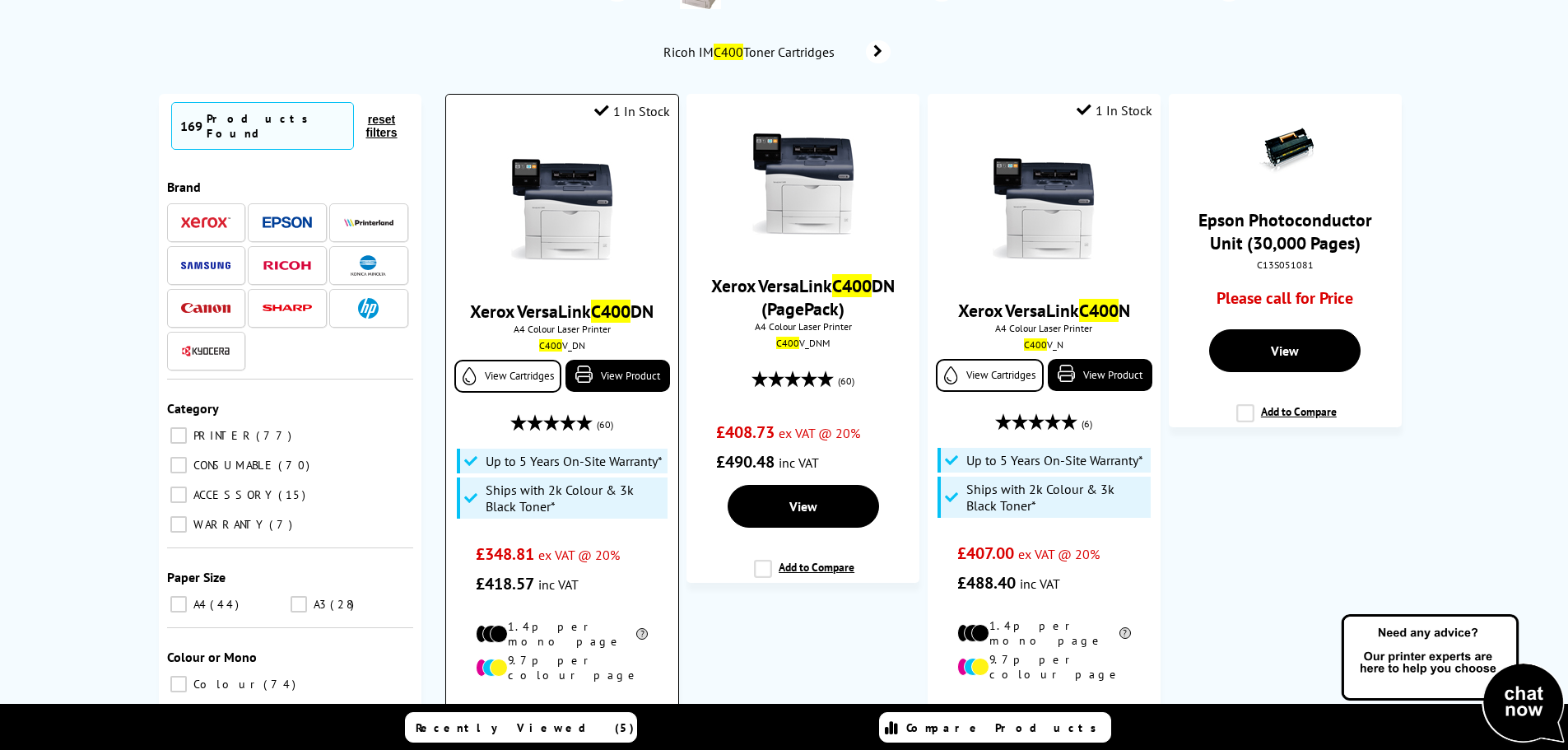
scroll to position [165, 0]
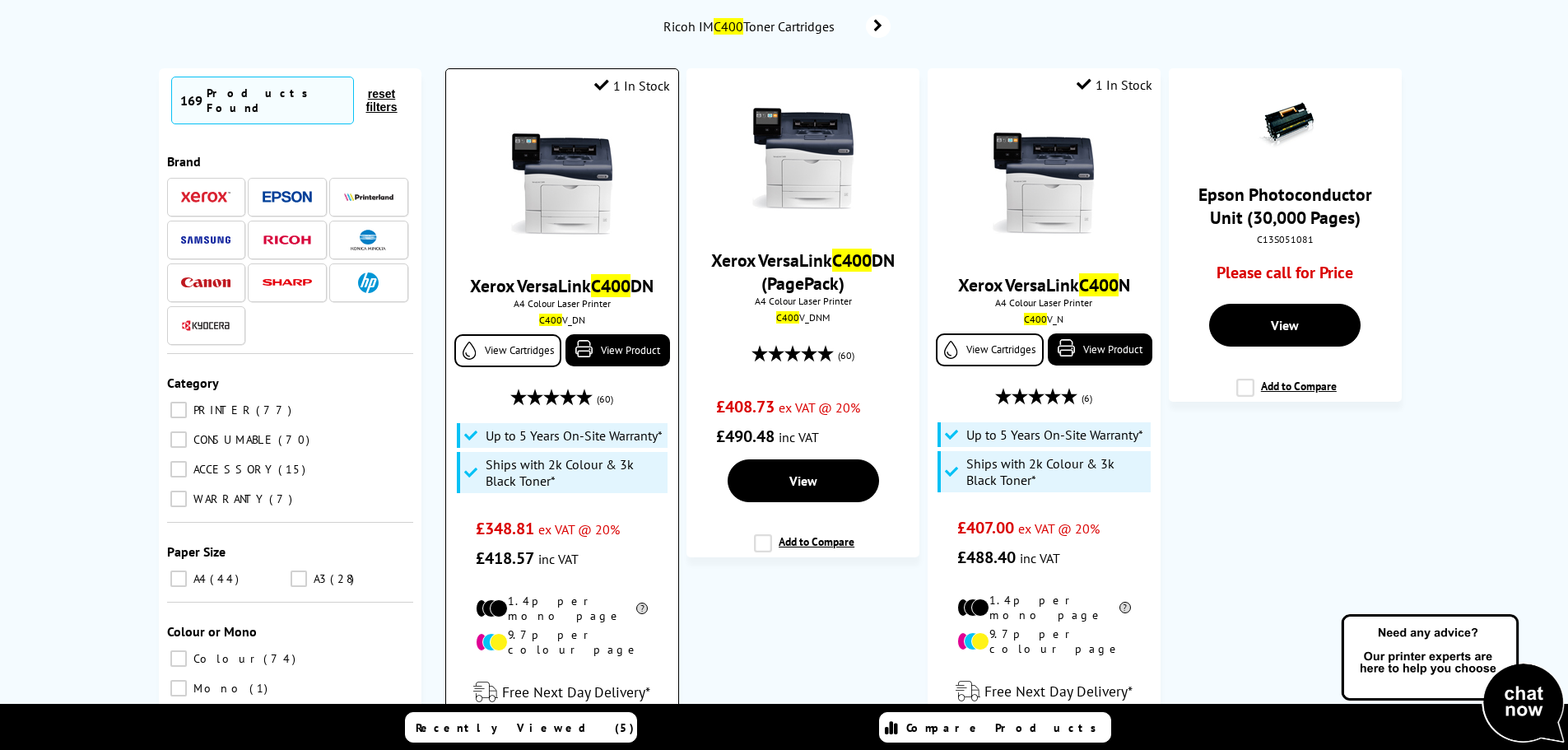
type input "c400"
click at [575, 196] on img at bounding box center [562, 185] width 124 height 124
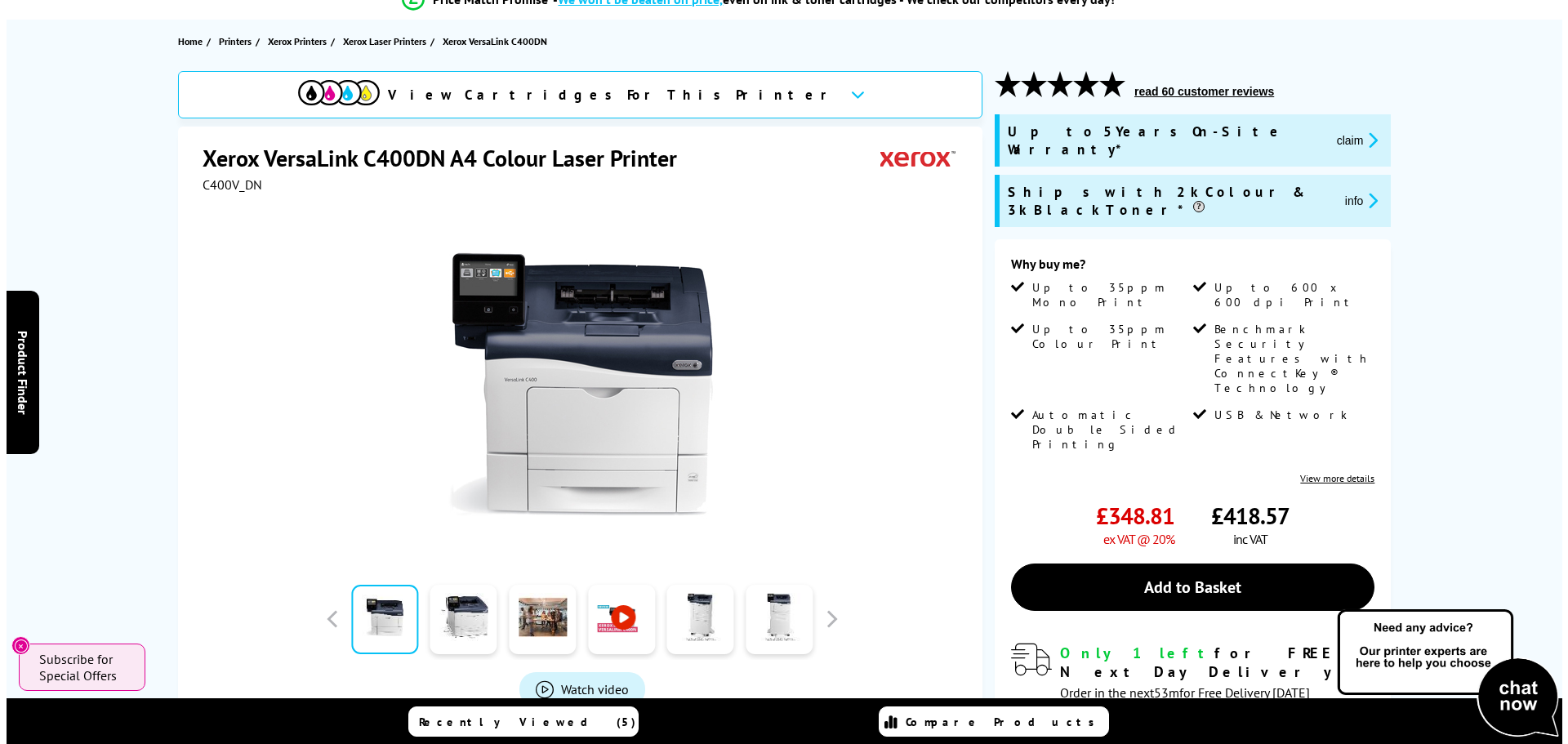
scroll to position [164, 0]
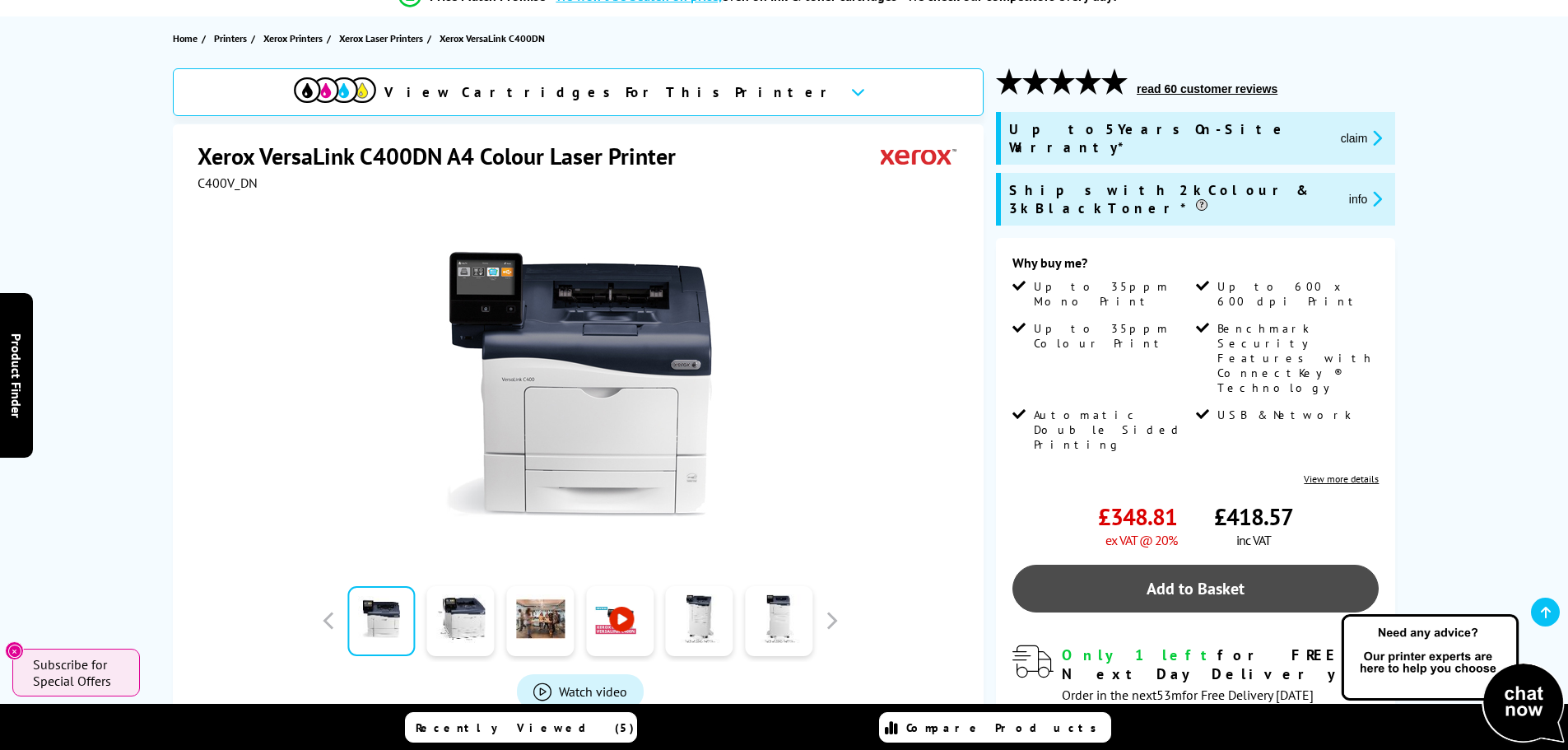
click at [1121, 565] on link "Add to Basket" at bounding box center [1195, 588] width 366 height 48
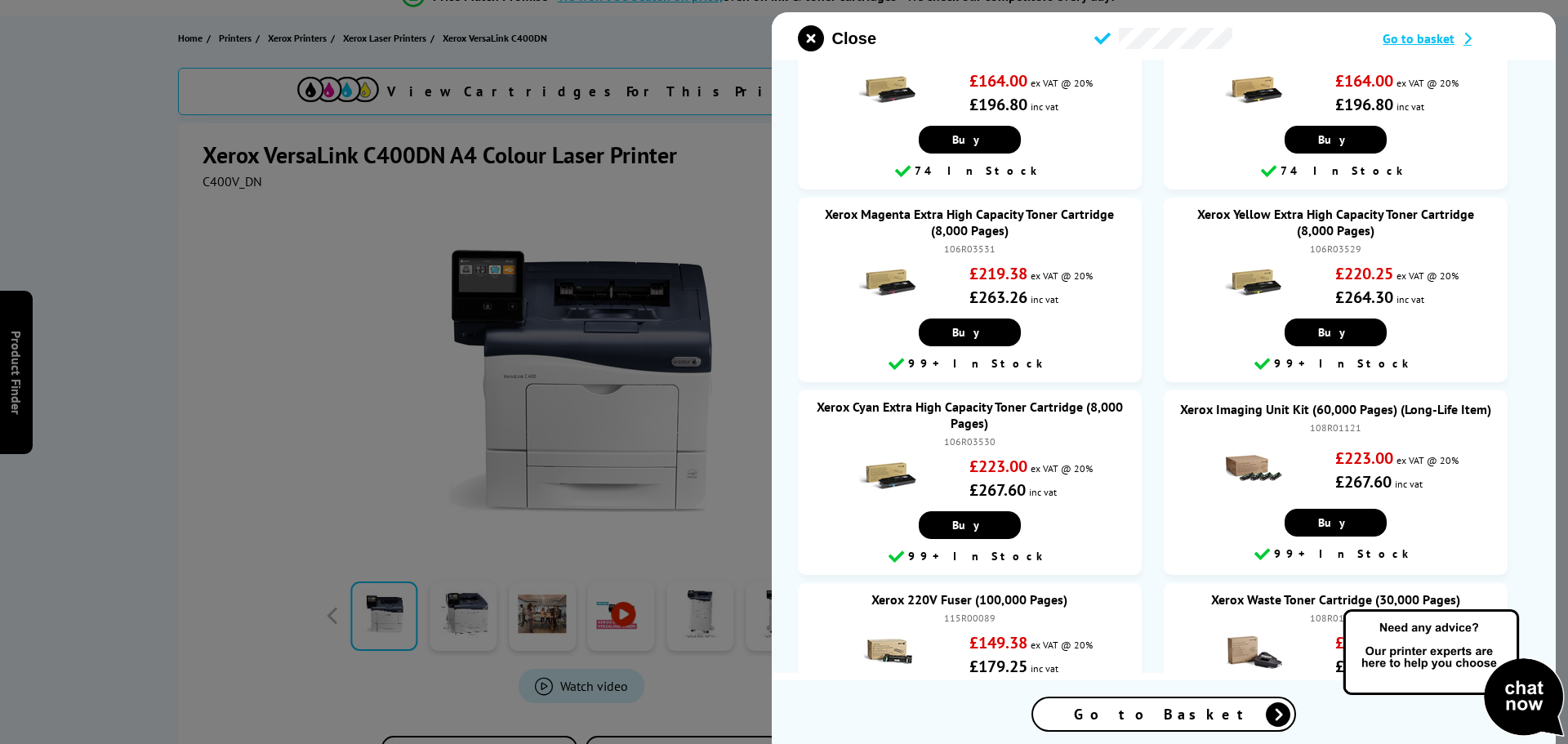
scroll to position [1143, 0]
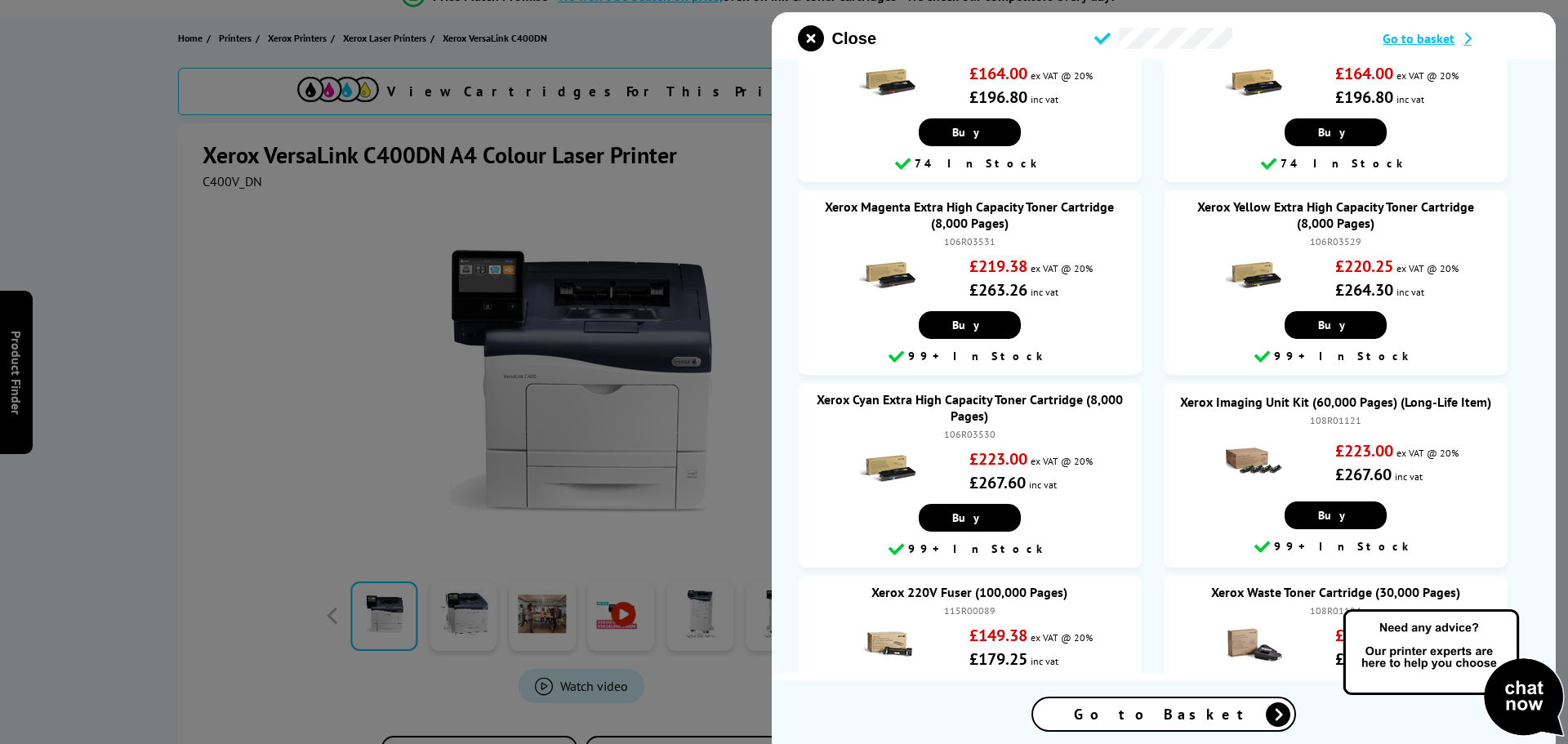
click at [1179, 721] on span "Go to Basket" at bounding box center [1164, 714] width 180 height 19
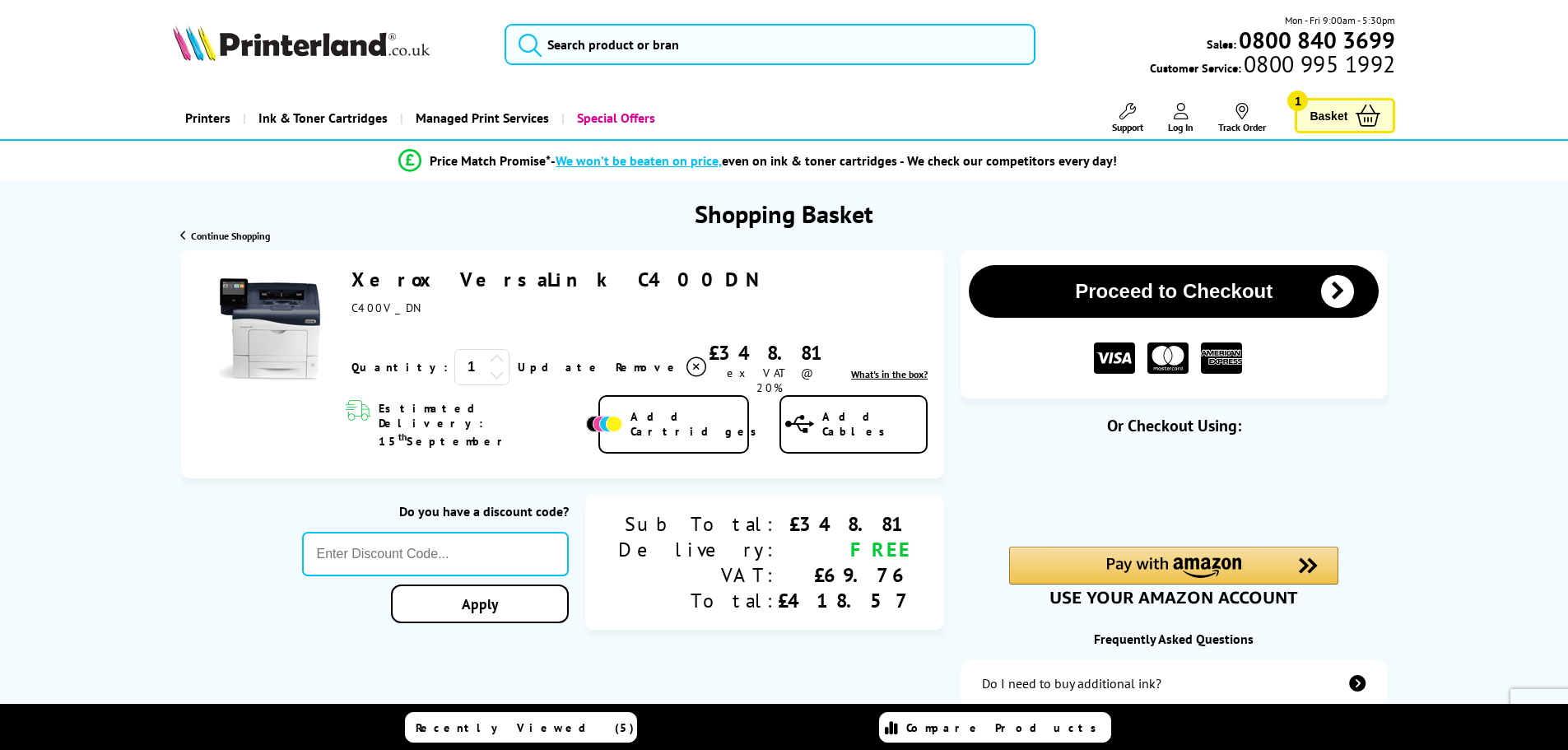
drag, startPoint x: 350, startPoint y: 278, endPoint x: 556, endPoint y: 279, distance: 206.0
click at [556, 279] on div "Xerox VersaLink C400DN ex VAT @ 20% 1 Update Close" at bounding box center [635, 330] width 584 height 129
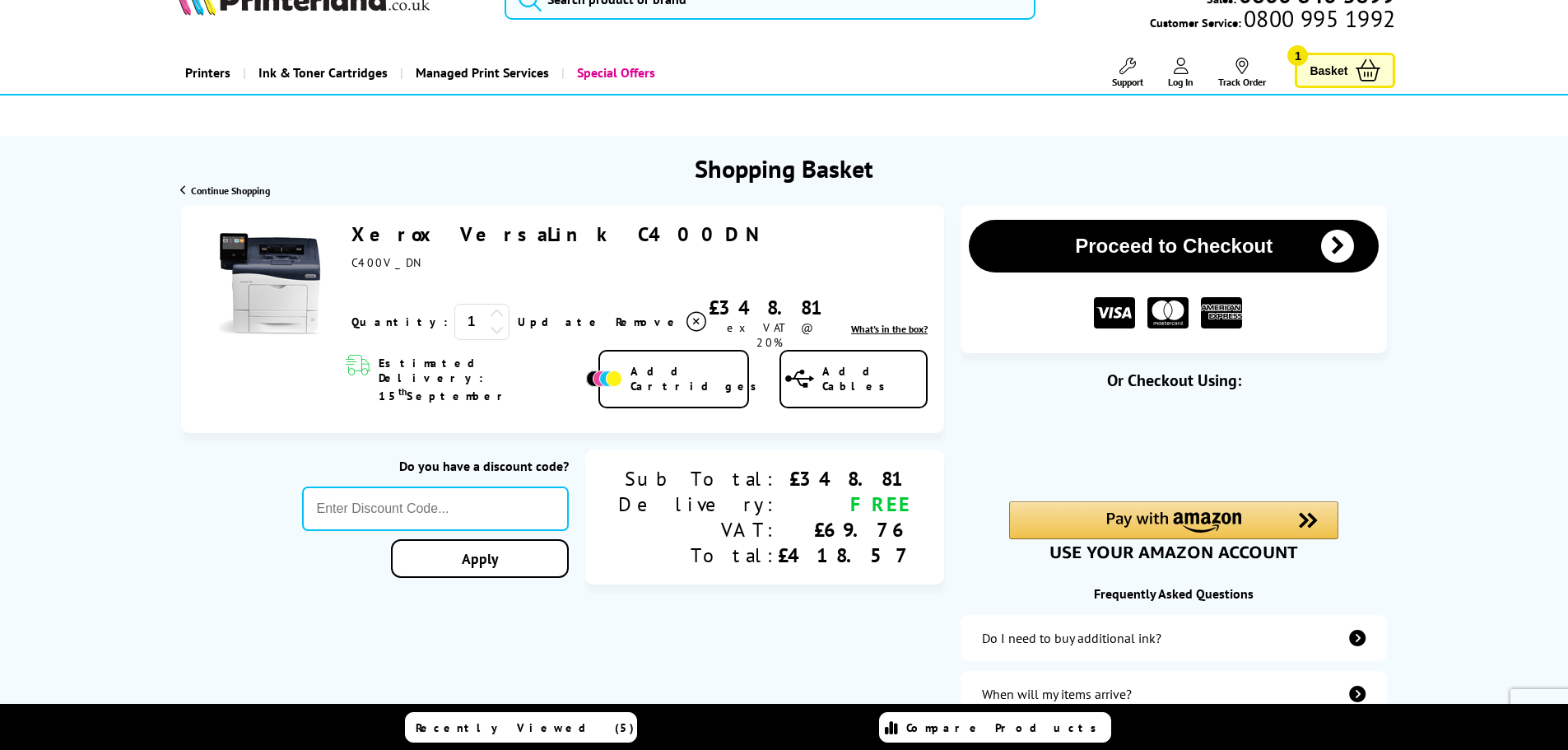
scroll to position [82, 0]
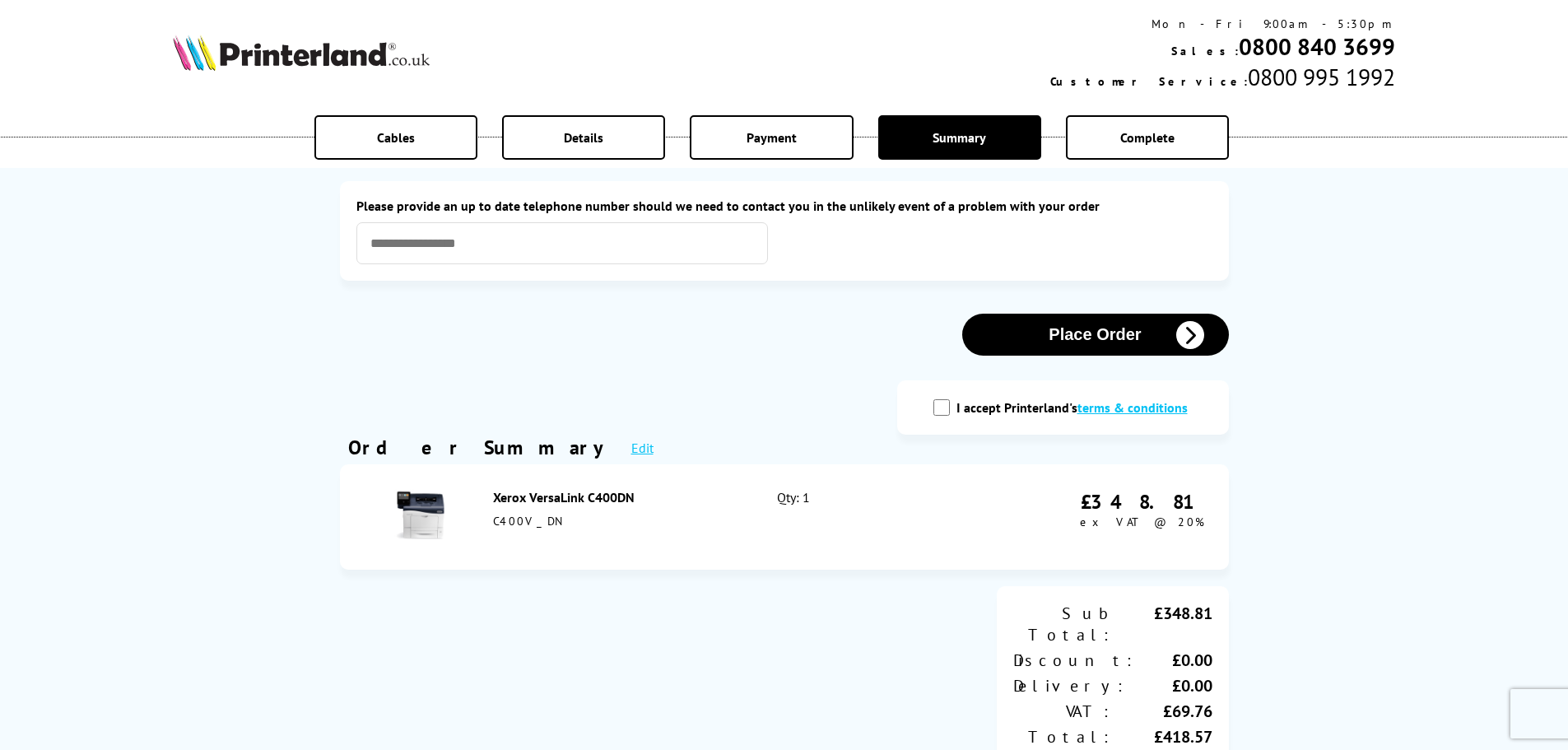
click at [616, 495] on div "Xerox VersaLink C400DN" at bounding box center [617, 497] width 249 height 16
click at [947, 413] on input "I accept Printerland's terms & conditions" at bounding box center [941, 407] width 16 height 16
checkbox input "true"
click at [1020, 343] on button "Place Order" at bounding box center [1095, 334] width 266 height 42
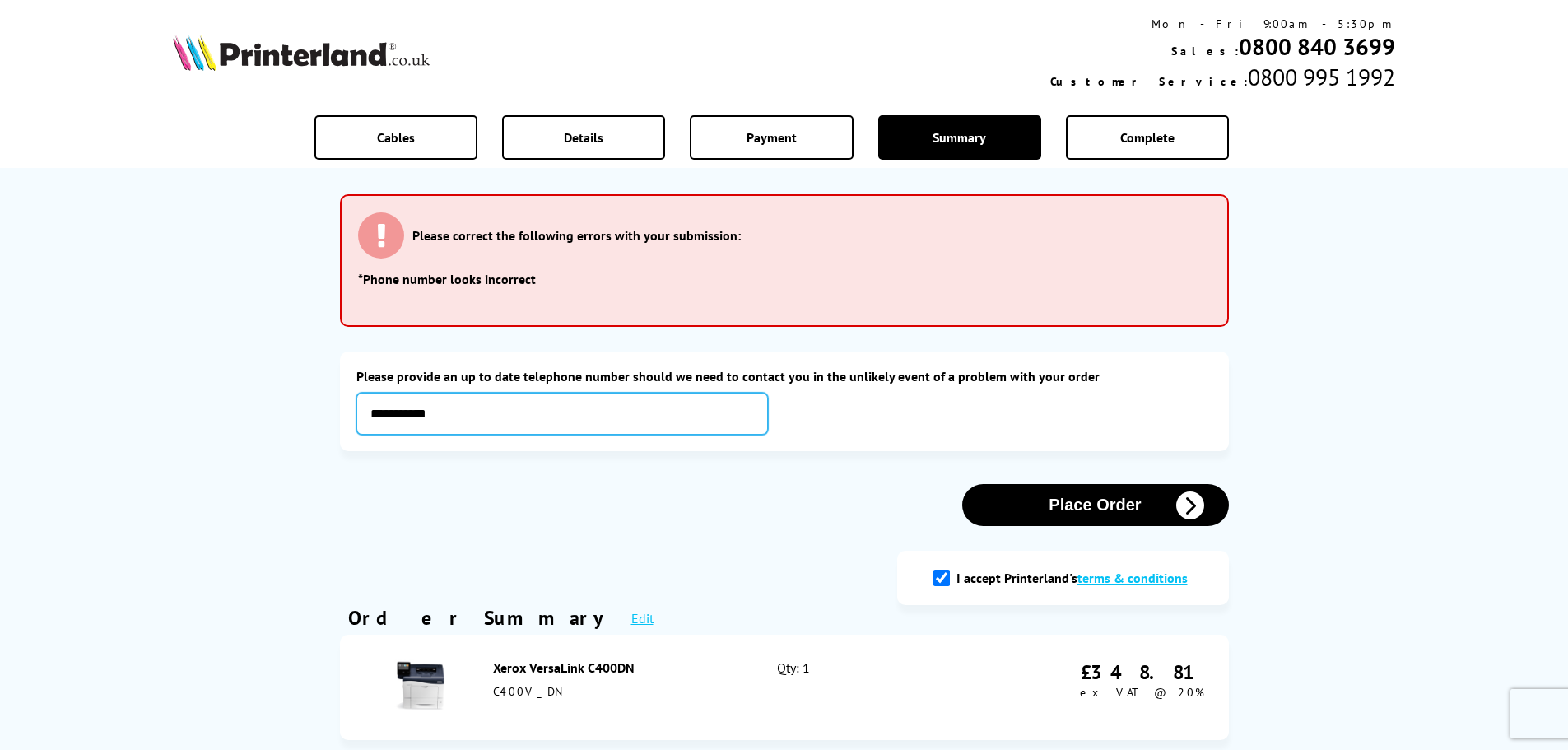
type input "**********"
click at [1068, 509] on button "Place Order" at bounding box center [1095, 504] width 266 height 42
